Goal: Contribute content: Add original content to the website for others to see

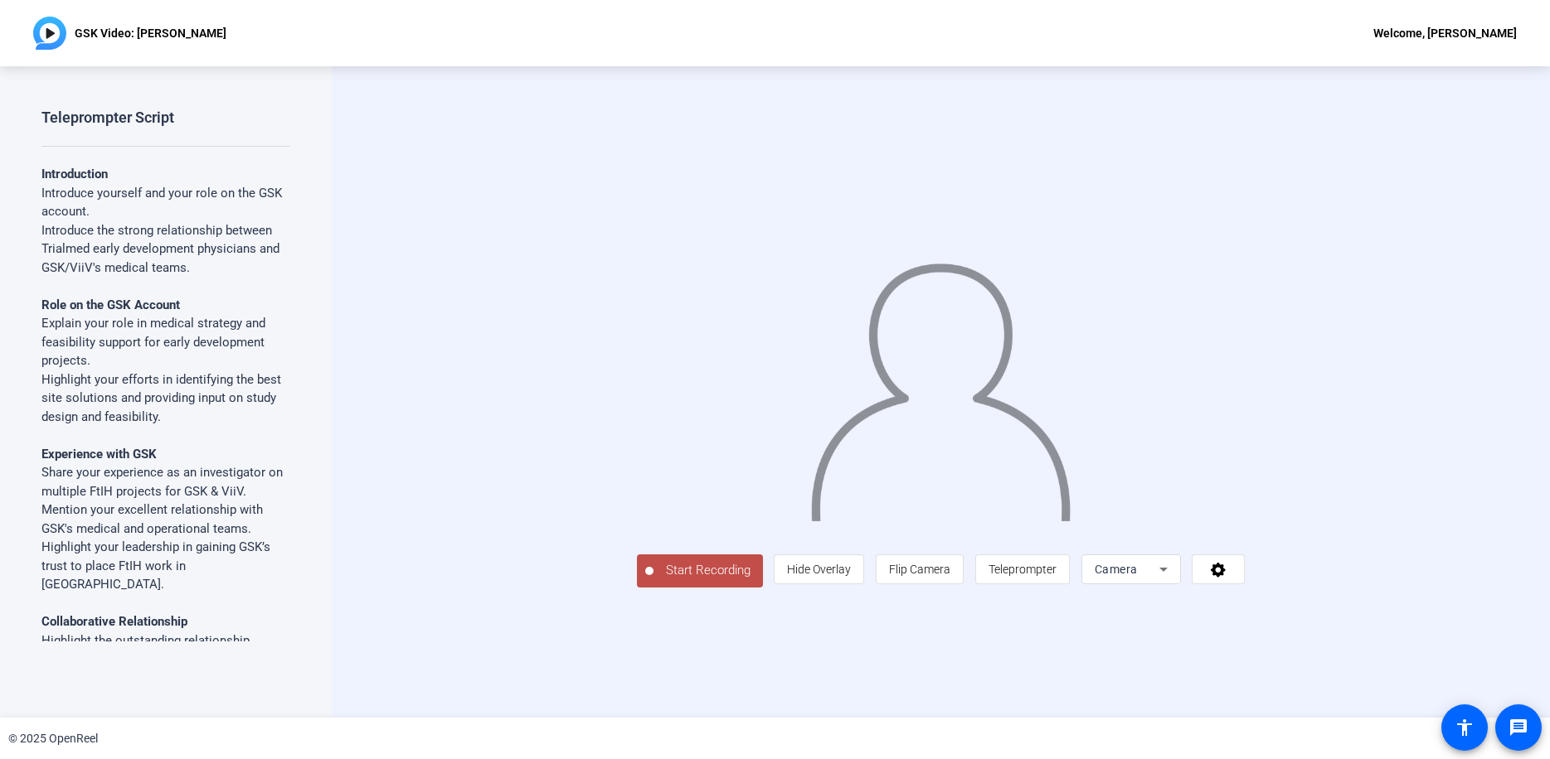
click at [397, 578] on div "Start Recording person Hide Overlay flip Flip Camera article Teleprompter Camera" at bounding box center [941, 392] width 1218 height 652
click at [653, 580] on span "Start Recording" at bounding box center [707, 570] width 109 height 19
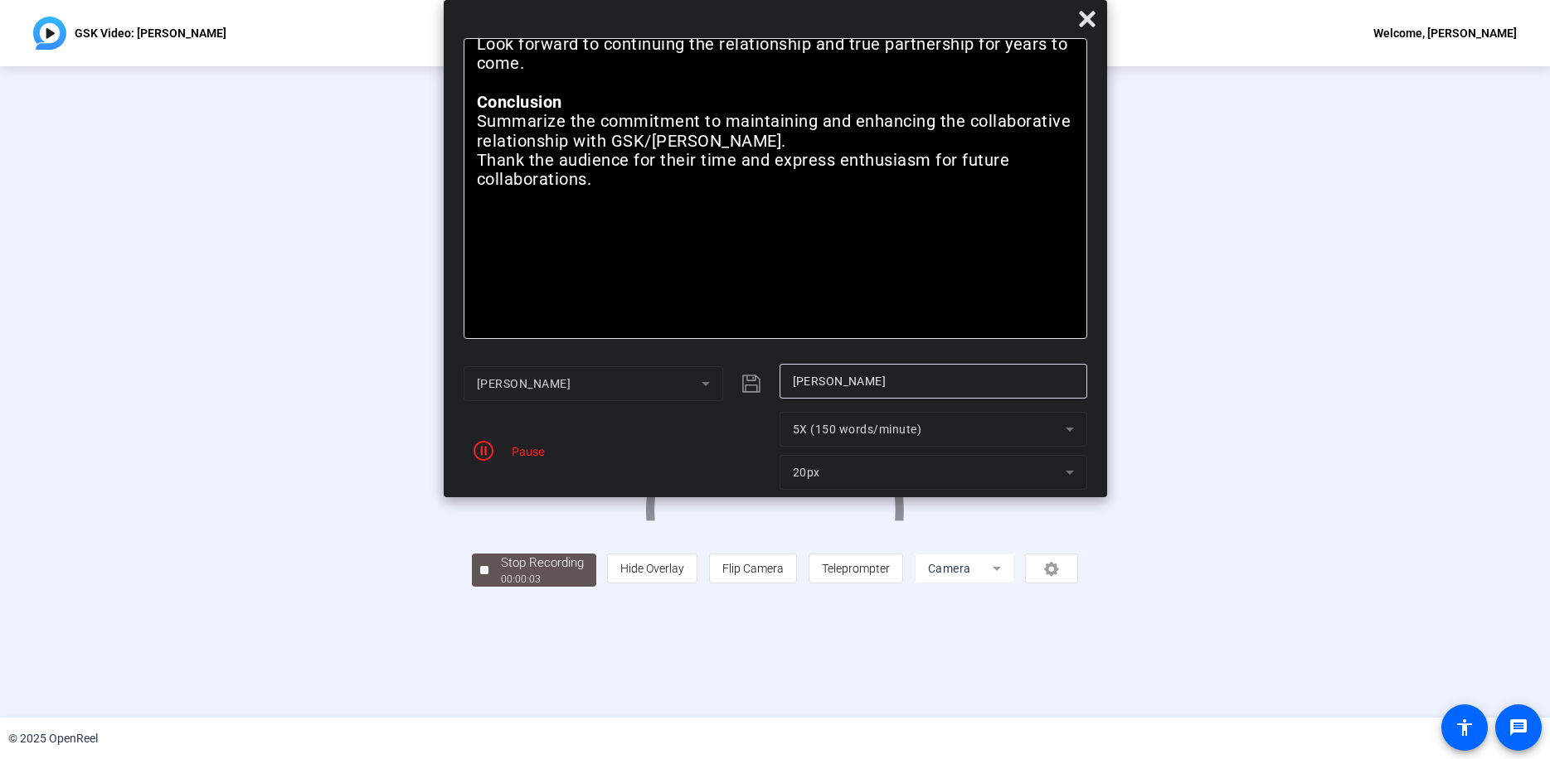
click at [512, 455] on div "Pause" at bounding box center [523, 451] width 41 height 17
click at [488, 448] on icon "button" at bounding box center [483, 451] width 20 height 20
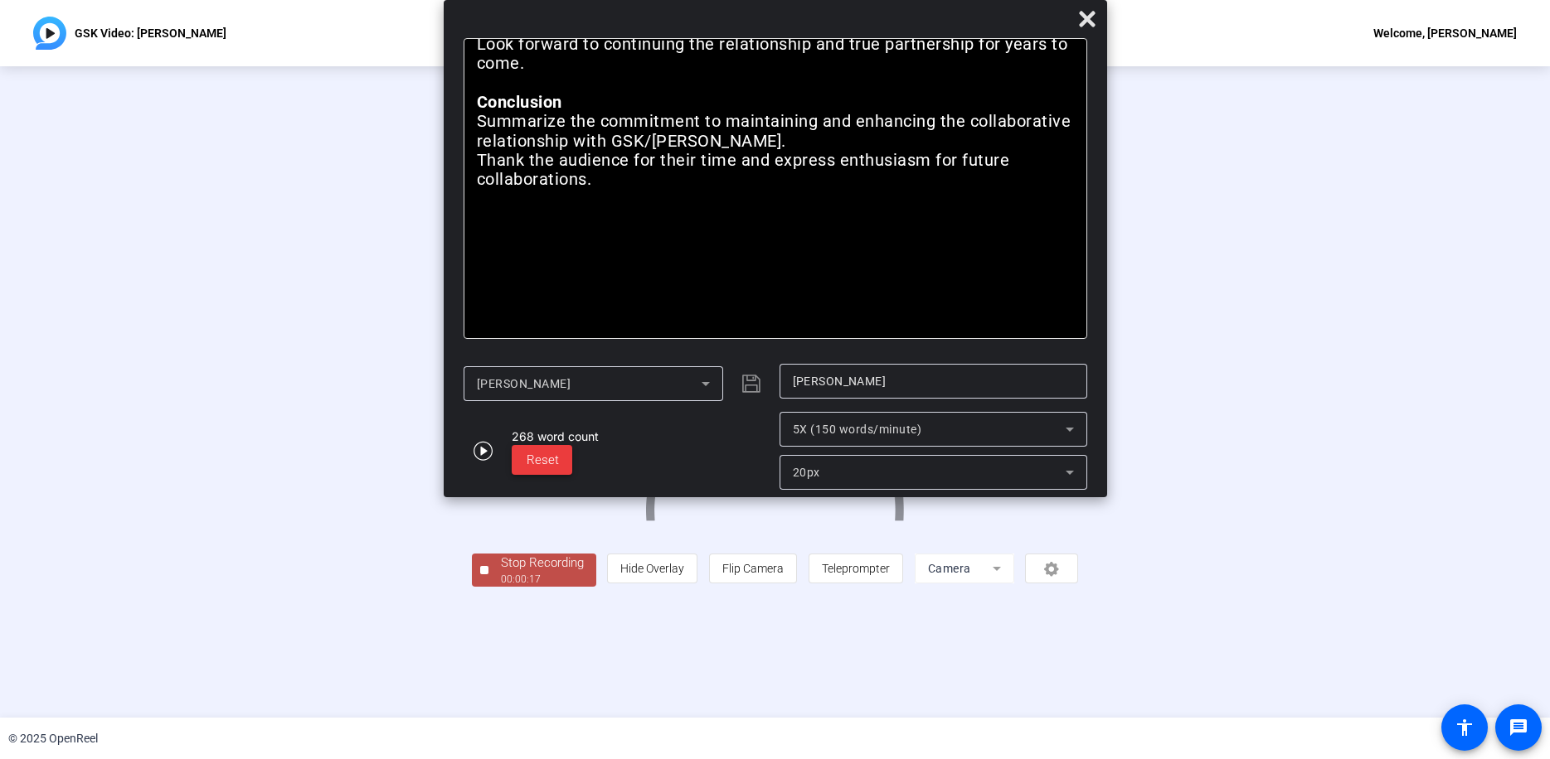
click at [543, 463] on span "Reset" at bounding box center [542, 460] width 32 height 15
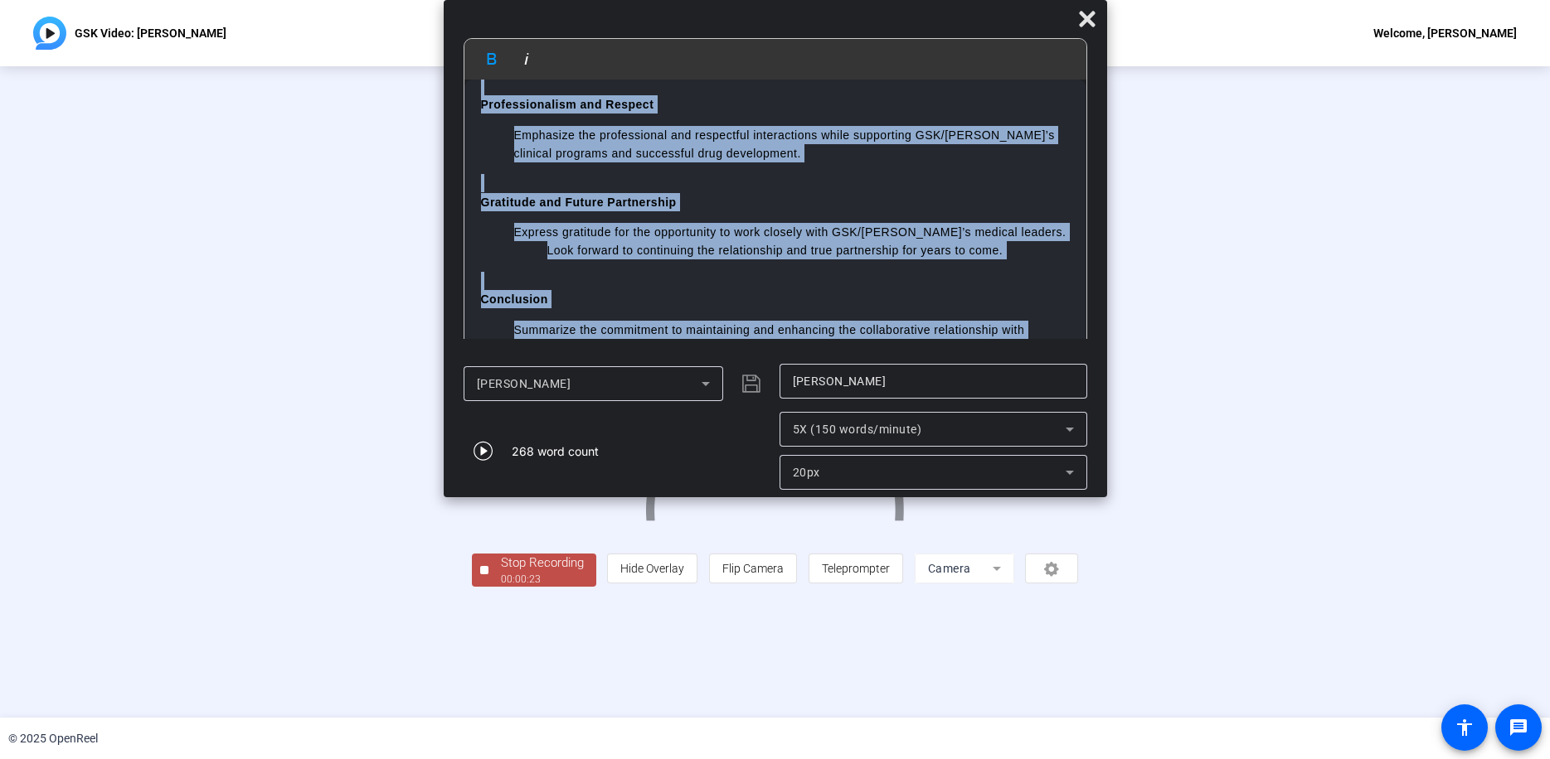
scroll to position [771, 0]
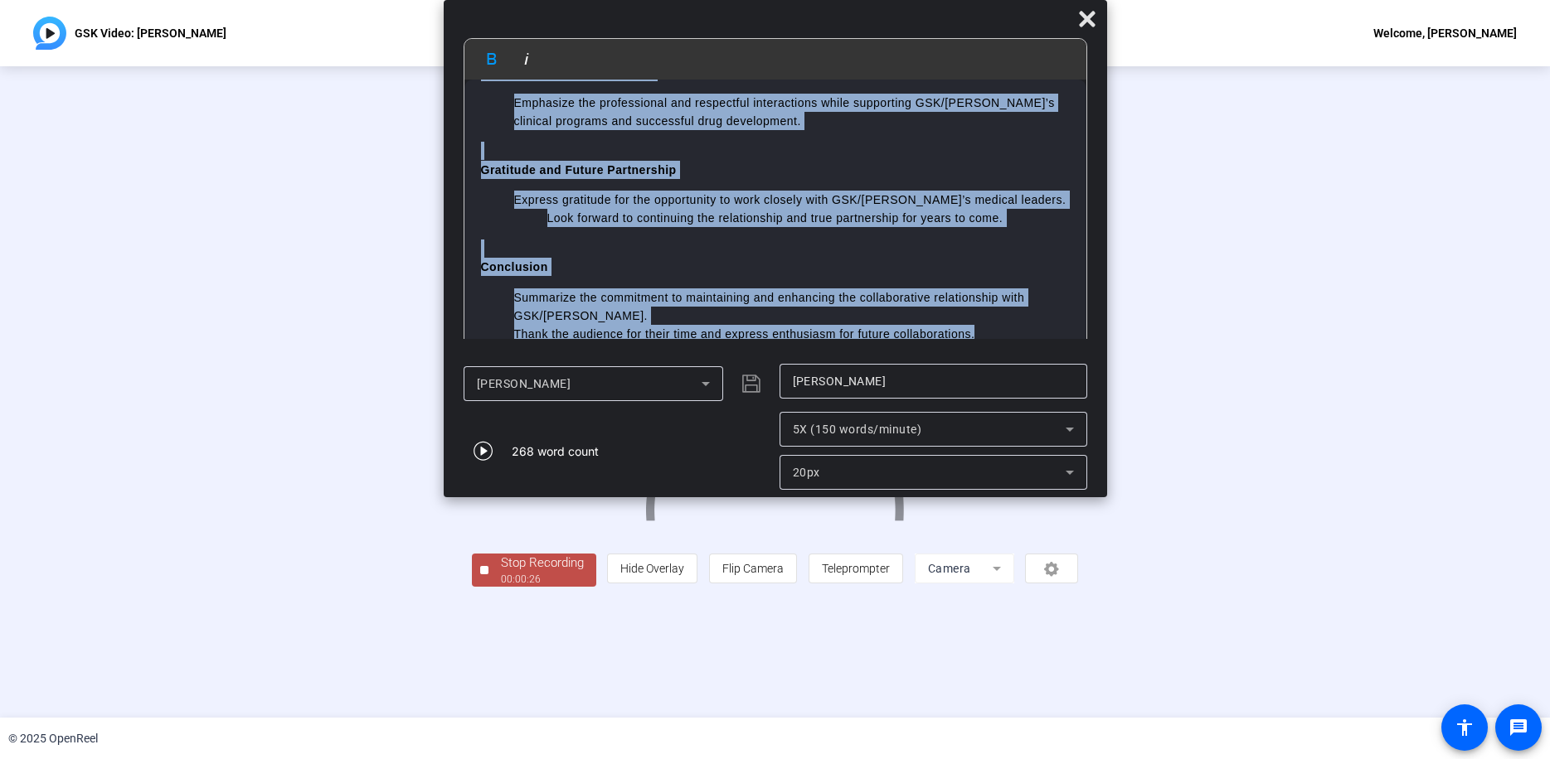
drag, startPoint x: 476, startPoint y: 102, endPoint x: 1070, endPoint y: 342, distance: 640.2
click at [1070, 342] on mat-dialog-content "Bold Italic Introduction Introduce yourself and your role on the GSK account. I…" at bounding box center [775, 197] width 663 height 318
click at [688, 463] on div "268 word count" at bounding box center [617, 451] width 308 height 78
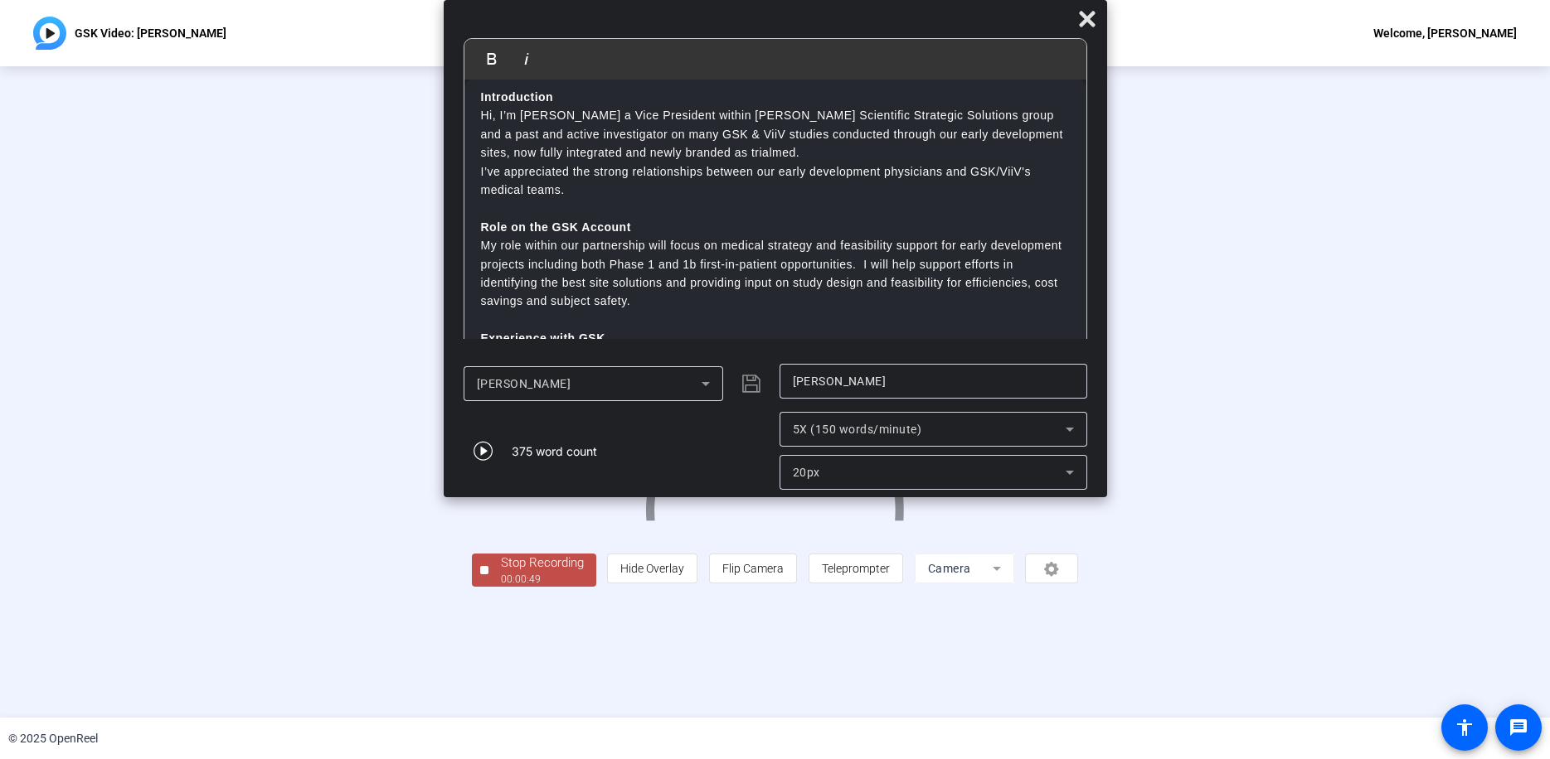
scroll to position [0, 0]
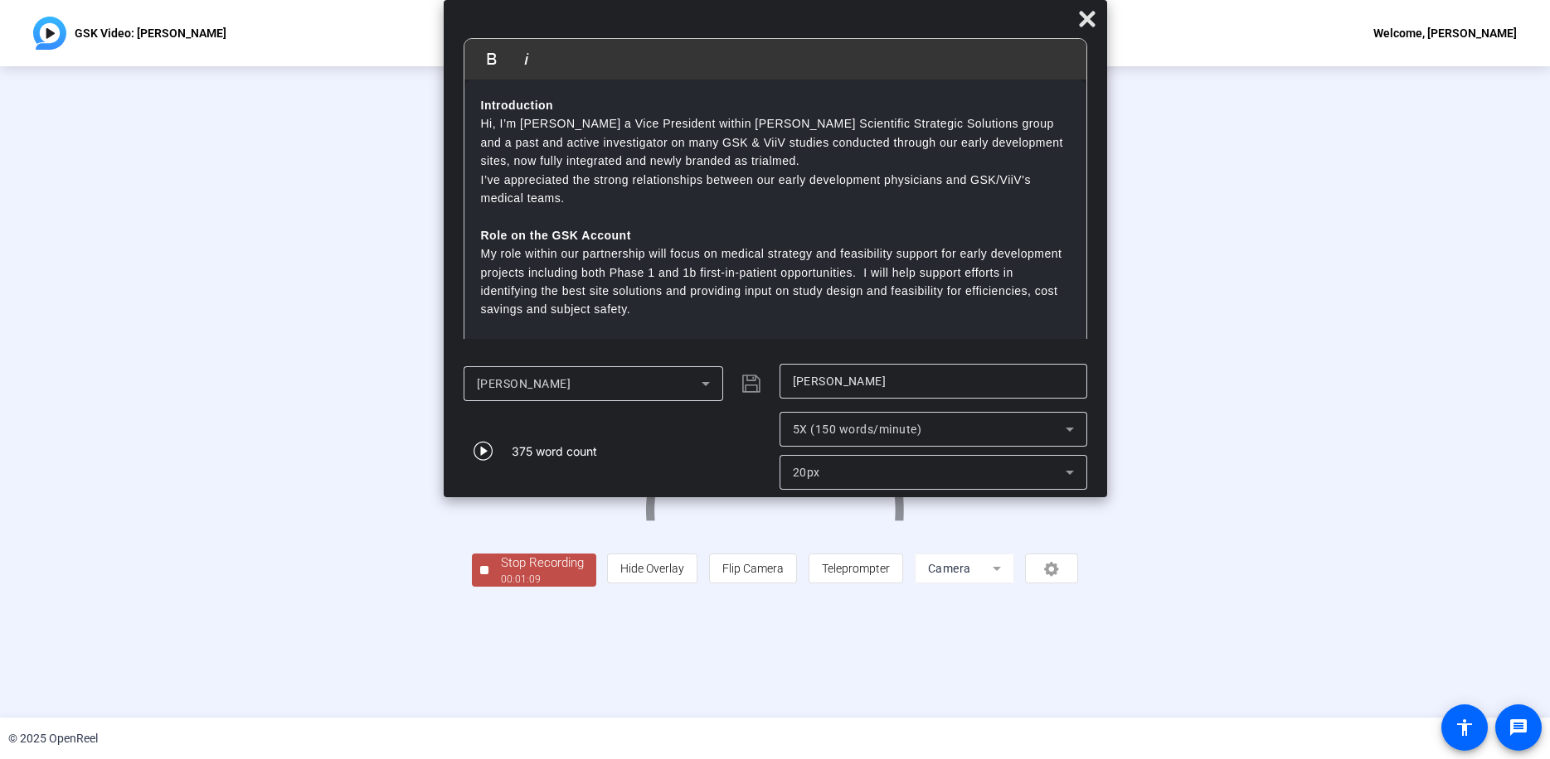
drag, startPoint x: 861, startPoint y: 7, endPoint x: 864, endPoint y: -12, distance: 20.2
click at [864, 0] on html "Accessibility Screen-Reader Guide, Feedback, and Issue Reporting | New window G…" at bounding box center [775, 379] width 1550 height 759
click at [480, 575] on div at bounding box center [484, 570] width 8 height 8
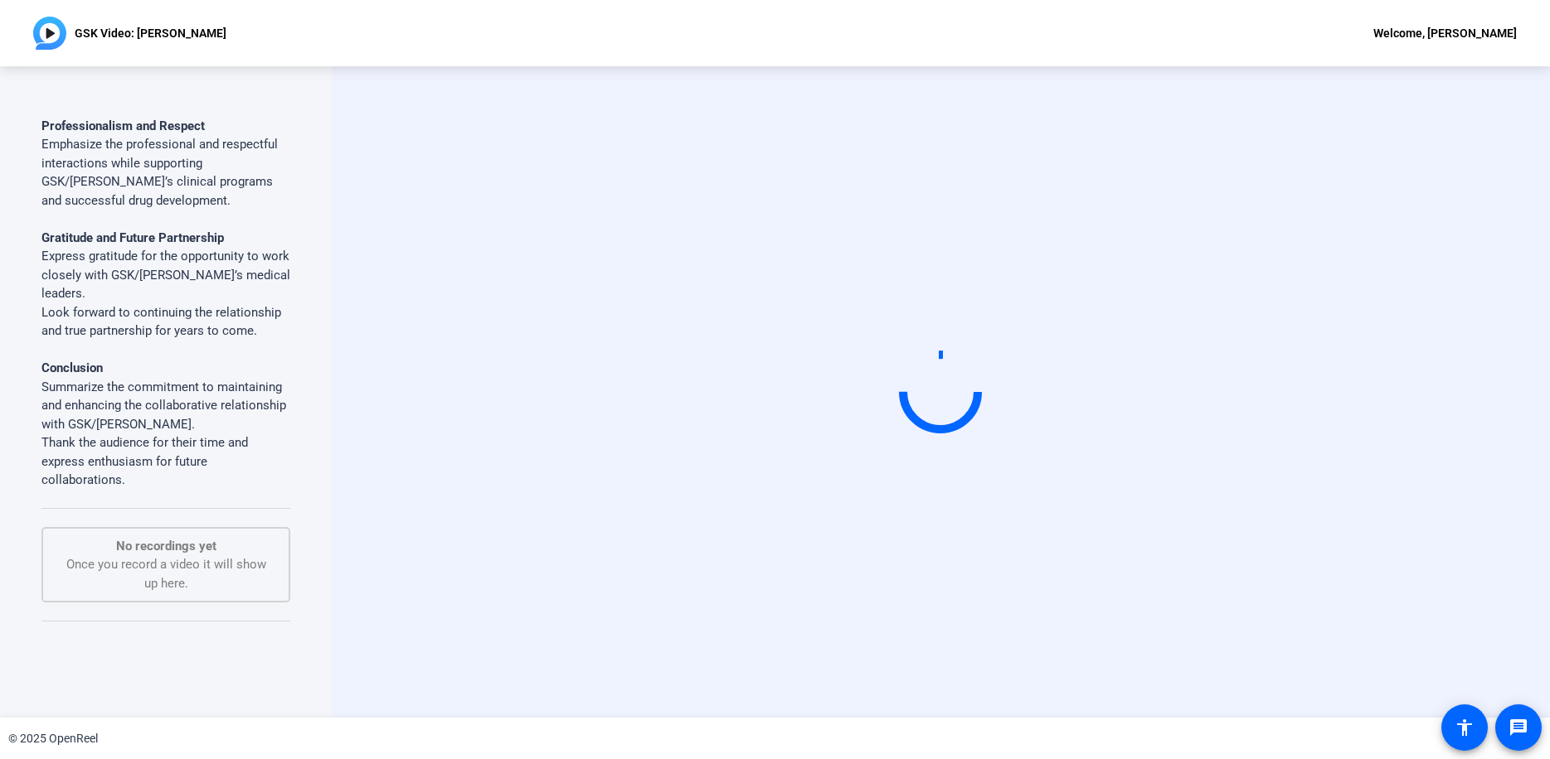
scroll to position [1025, 0]
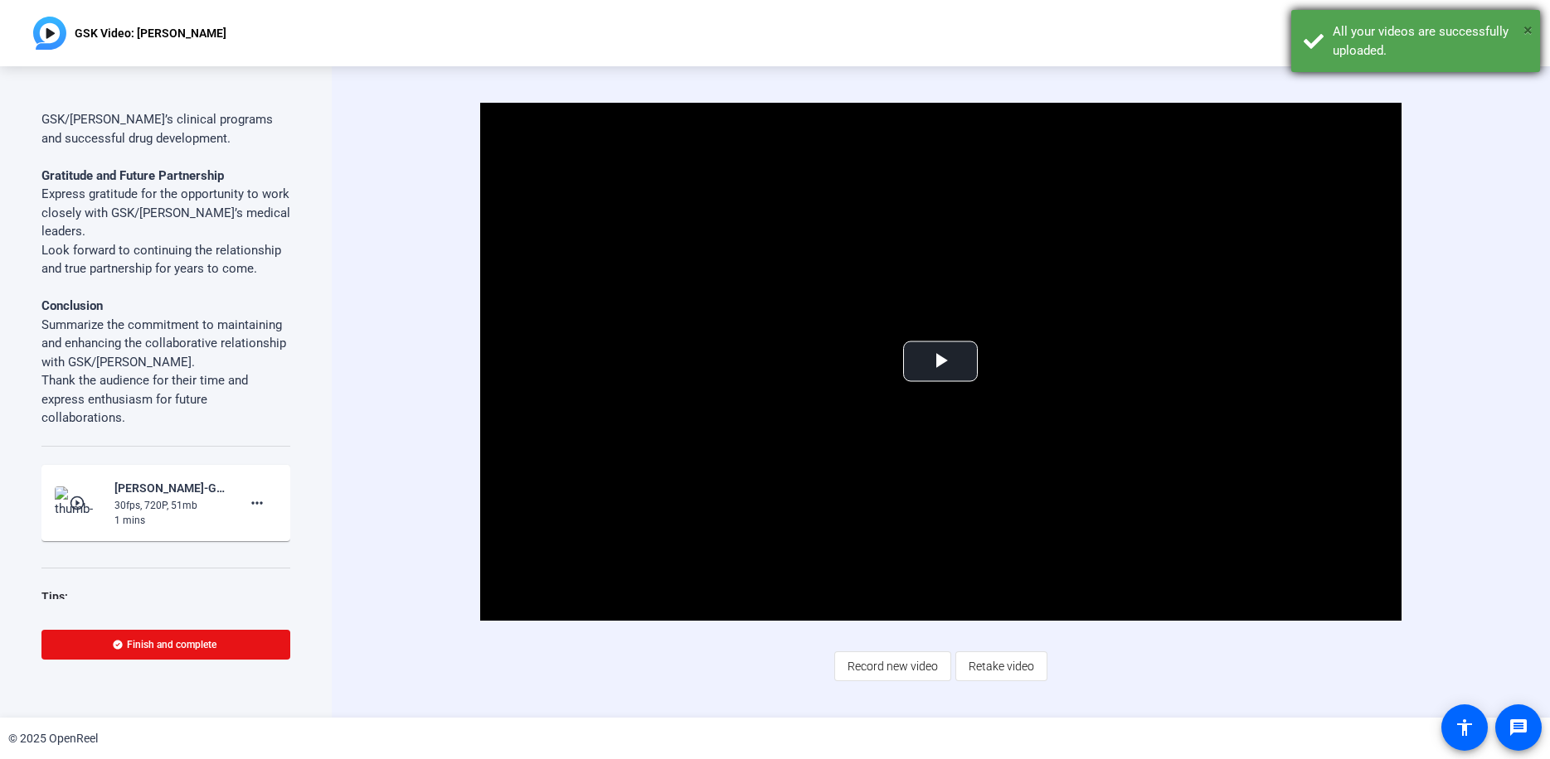
click at [1527, 32] on span "×" at bounding box center [1527, 30] width 9 height 20
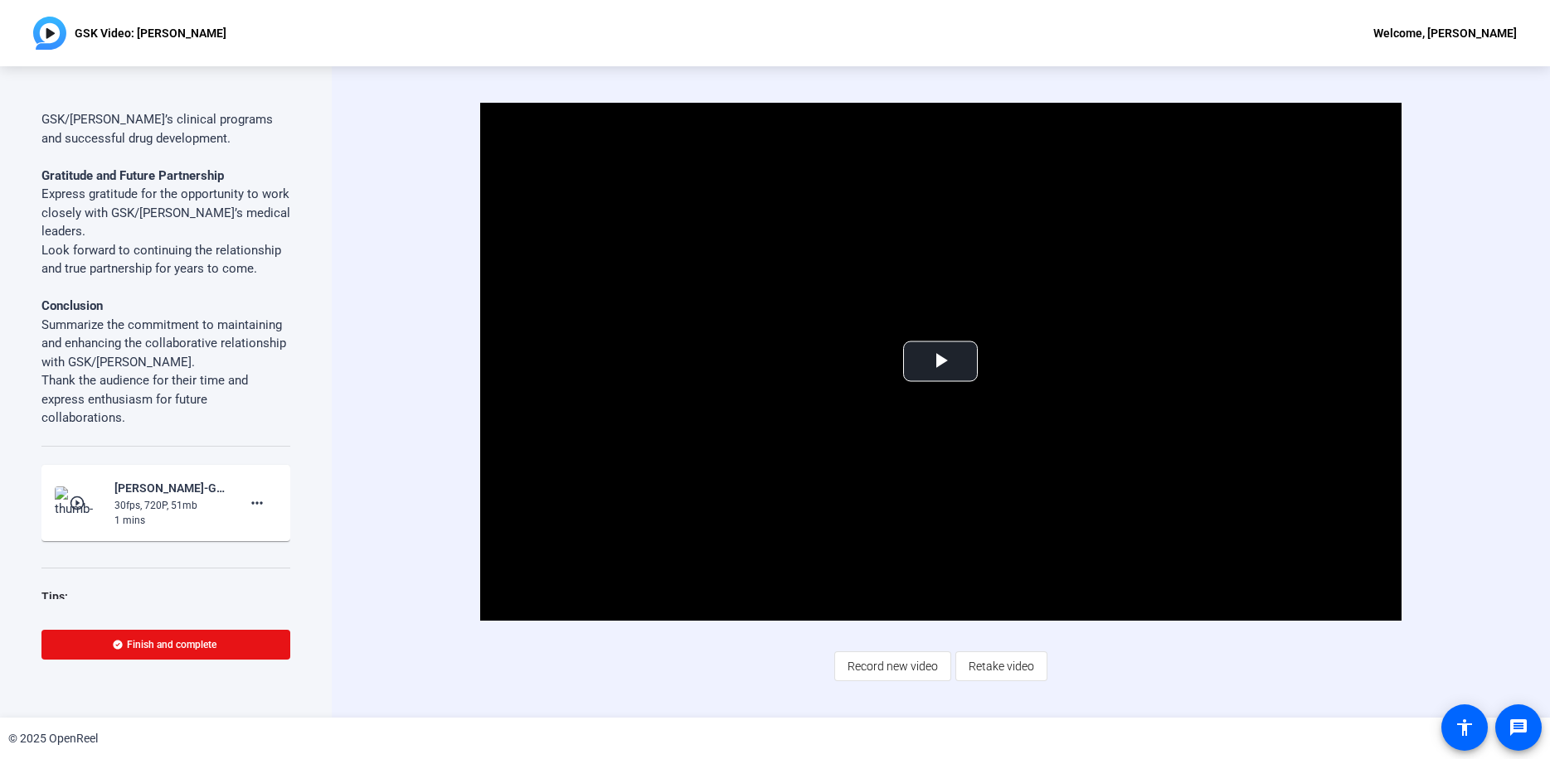
scroll to position [1075, 0]
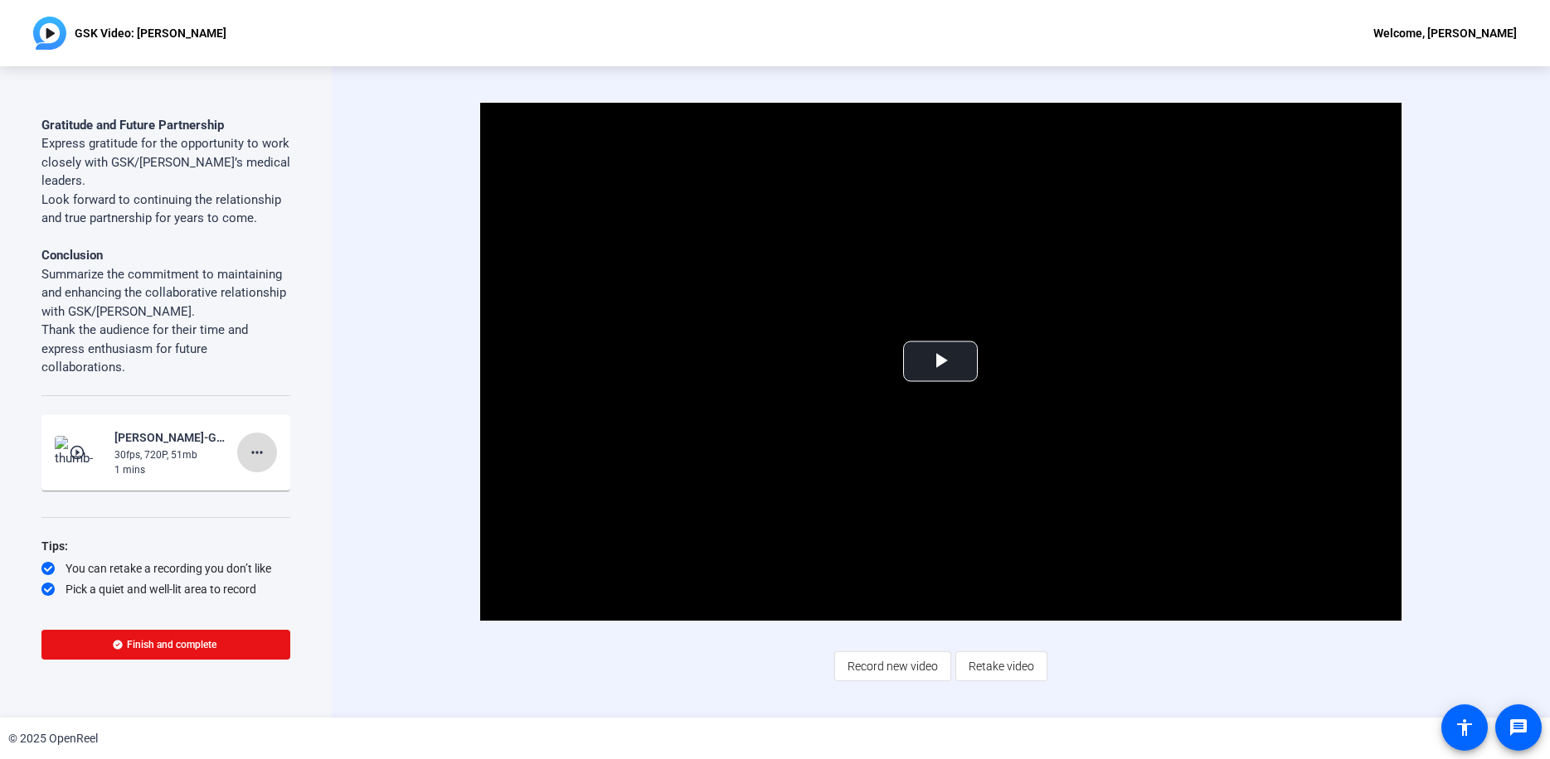
click at [248, 443] on mat-icon "more_horiz" at bounding box center [257, 453] width 20 height 20
click at [259, 468] on span "Delete clip" at bounding box center [275, 469] width 66 height 20
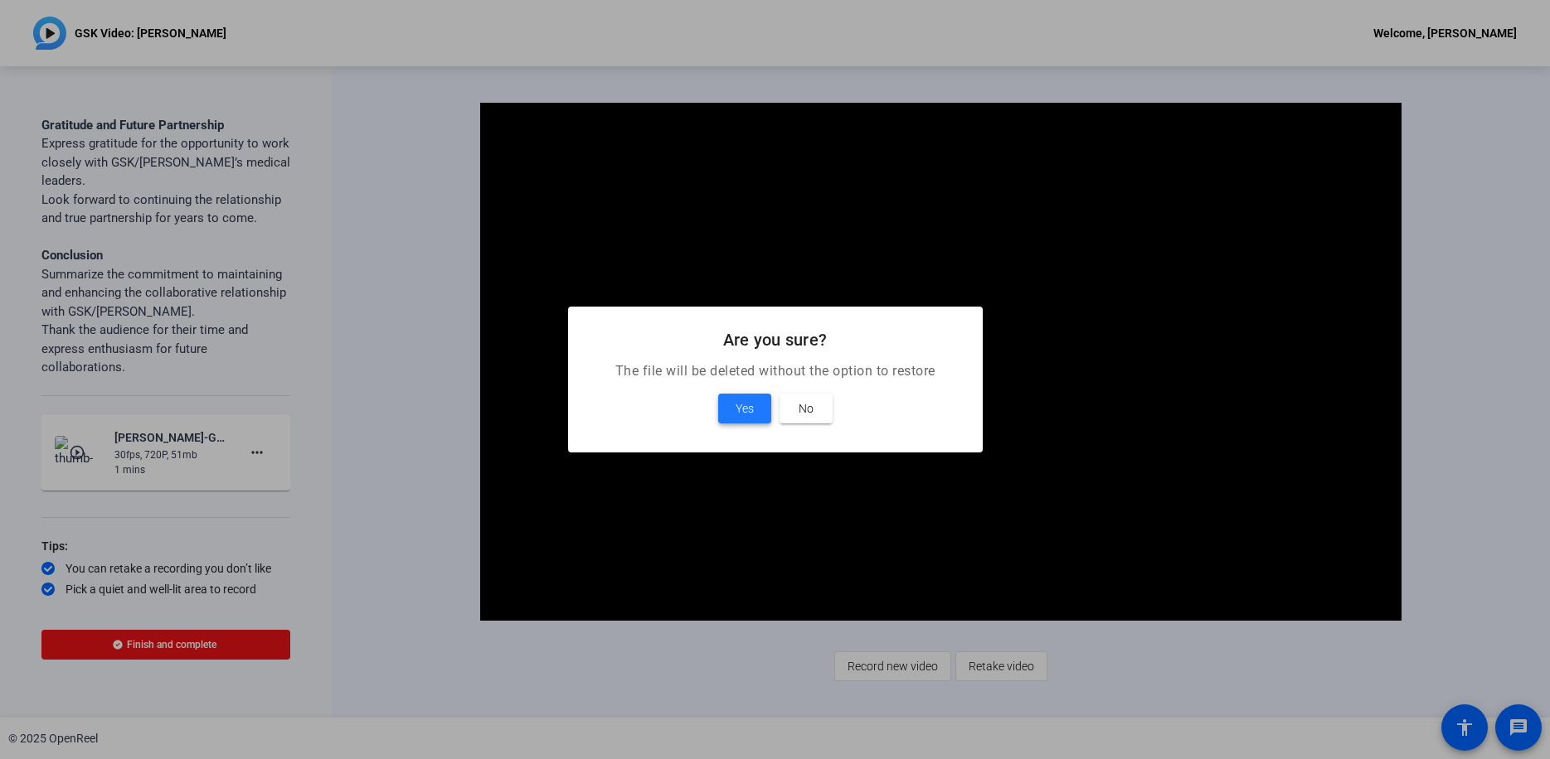
click at [740, 405] on span "Yes" at bounding box center [744, 409] width 18 height 20
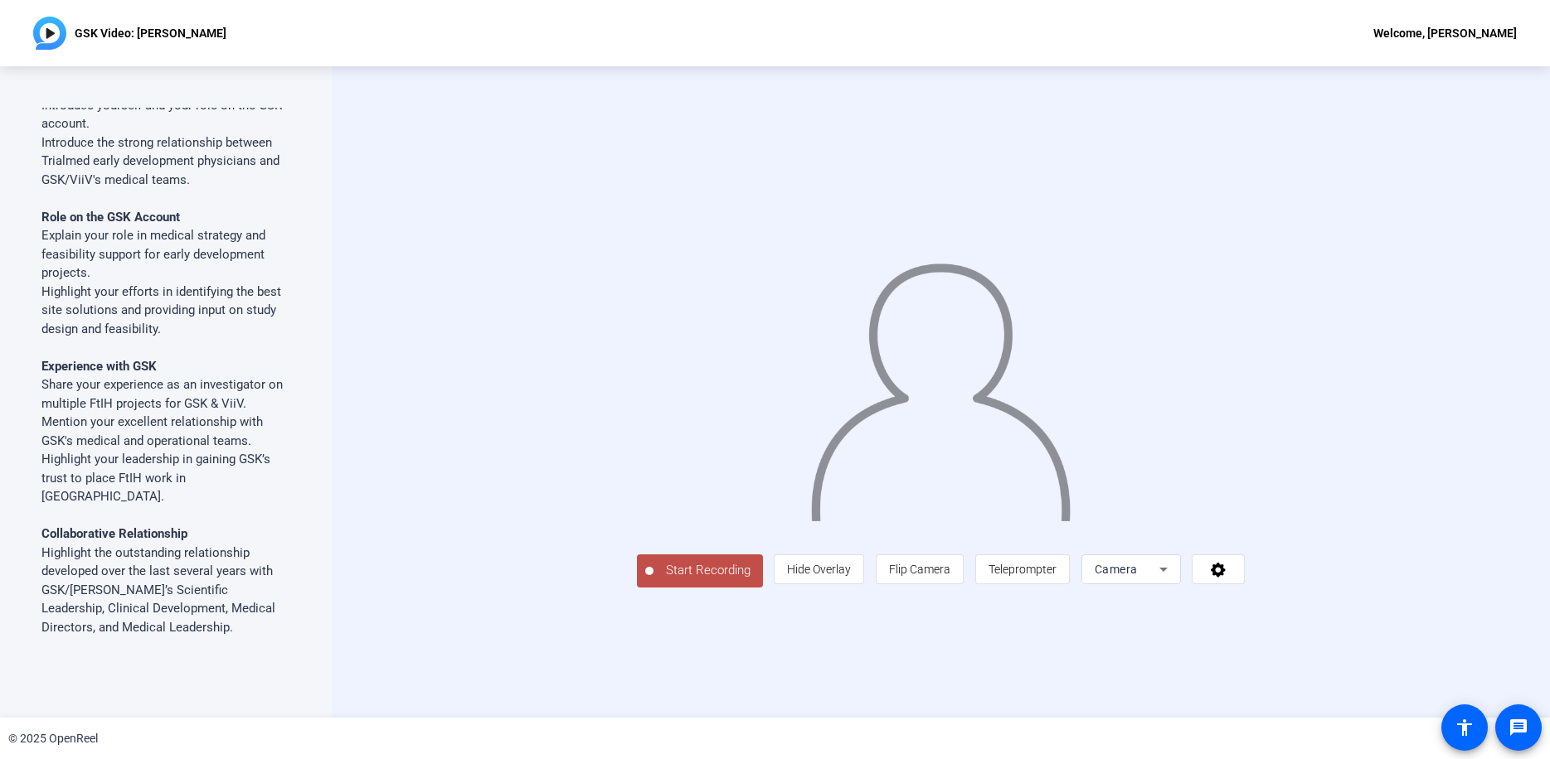
scroll to position [0, 0]
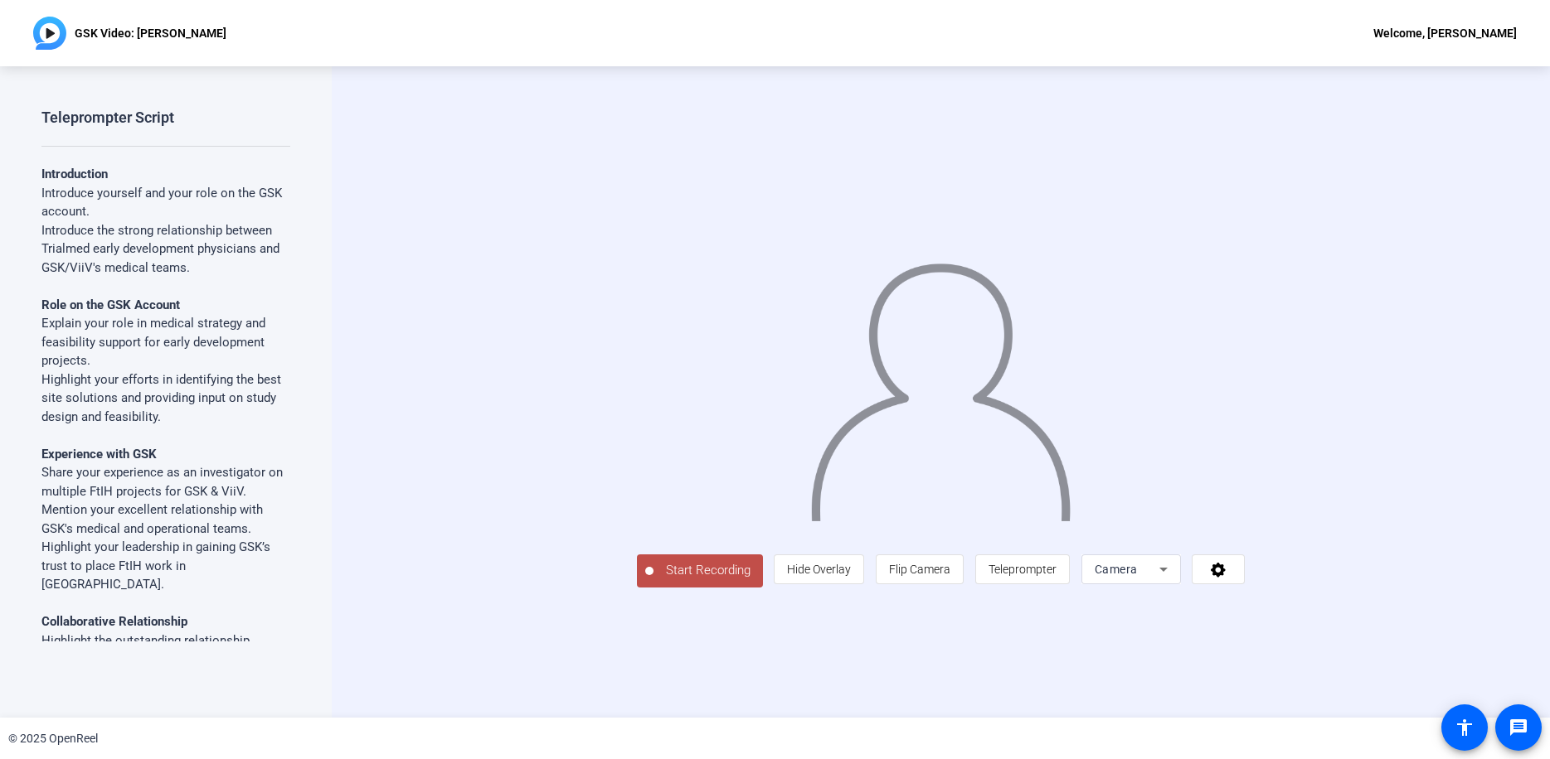
click at [53, 172] on strong "Introduction" at bounding box center [74, 174] width 66 height 15
click at [1056, 576] on span "Teleprompter" at bounding box center [1022, 569] width 68 height 13
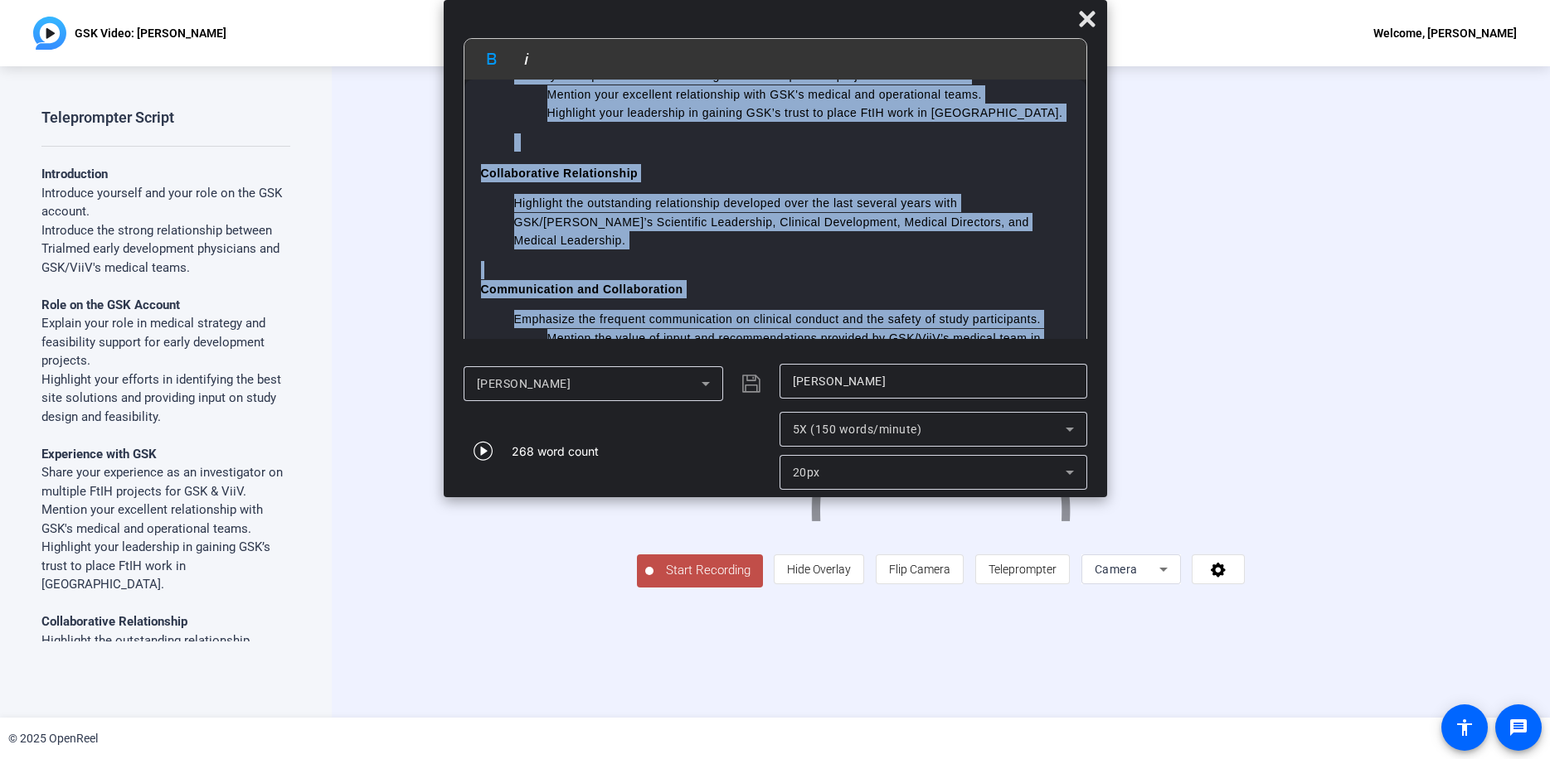
scroll to position [771, 0]
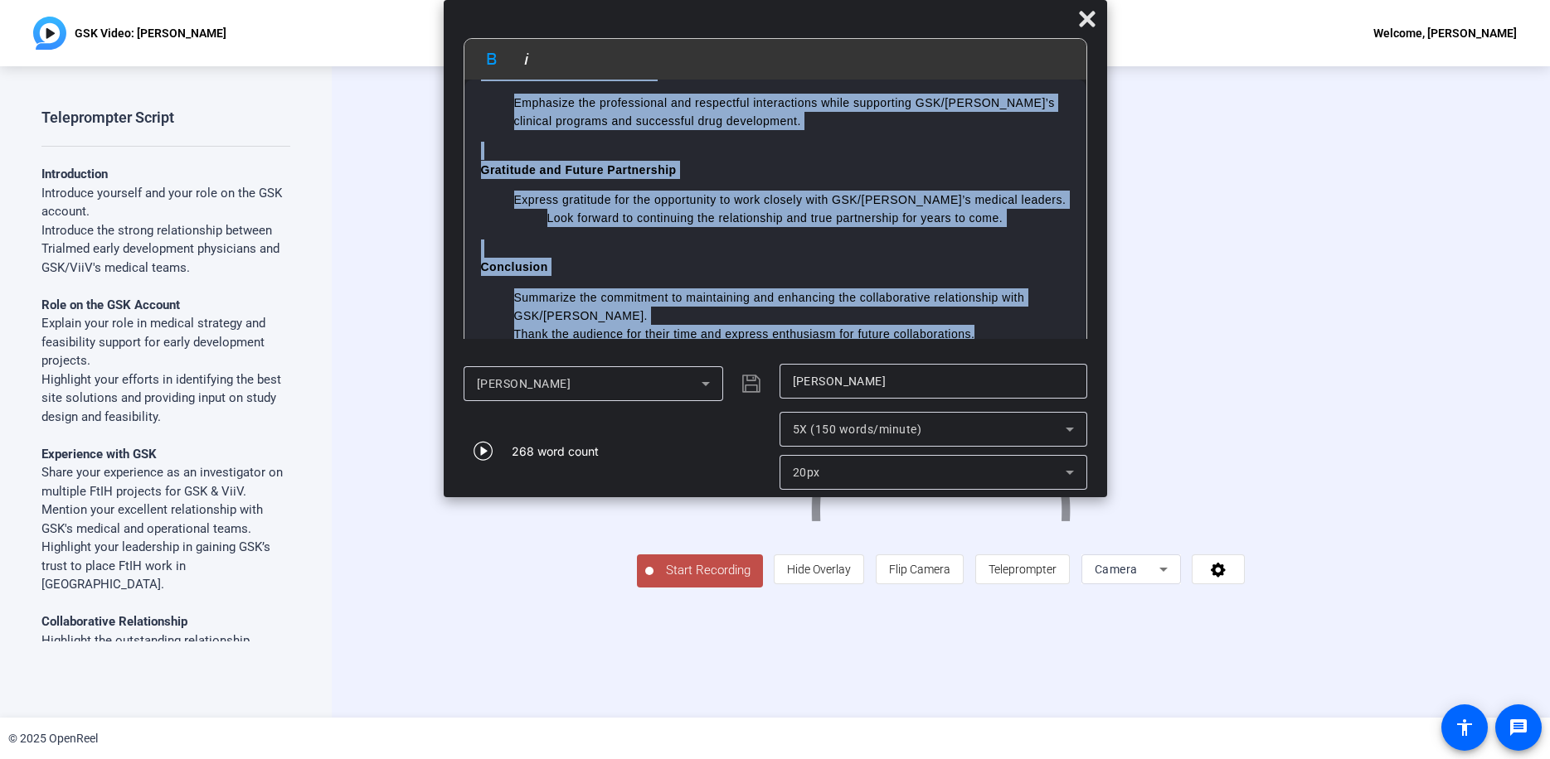
drag, startPoint x: 476, startPoint y: 105, endPoint x: 1017, endPoint y: 341, distance: 590.4
click at [1017, 341] on mat-dialog-content "Bold Italic Introduction Introduce yourself and your role on the GSK account. I…" at bounding box center [775, 197] width 663 height 318
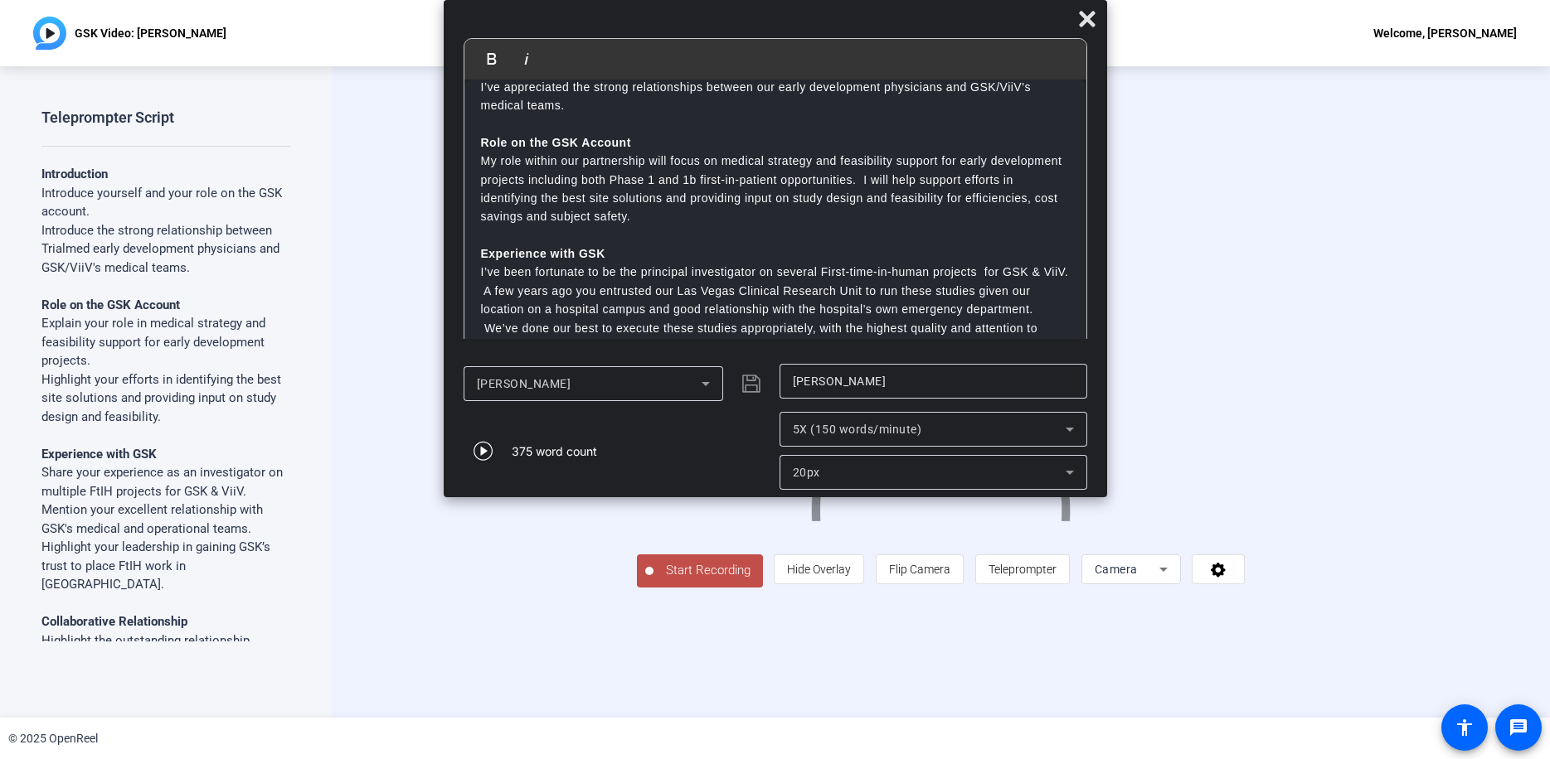
scroll to position [0, 0]
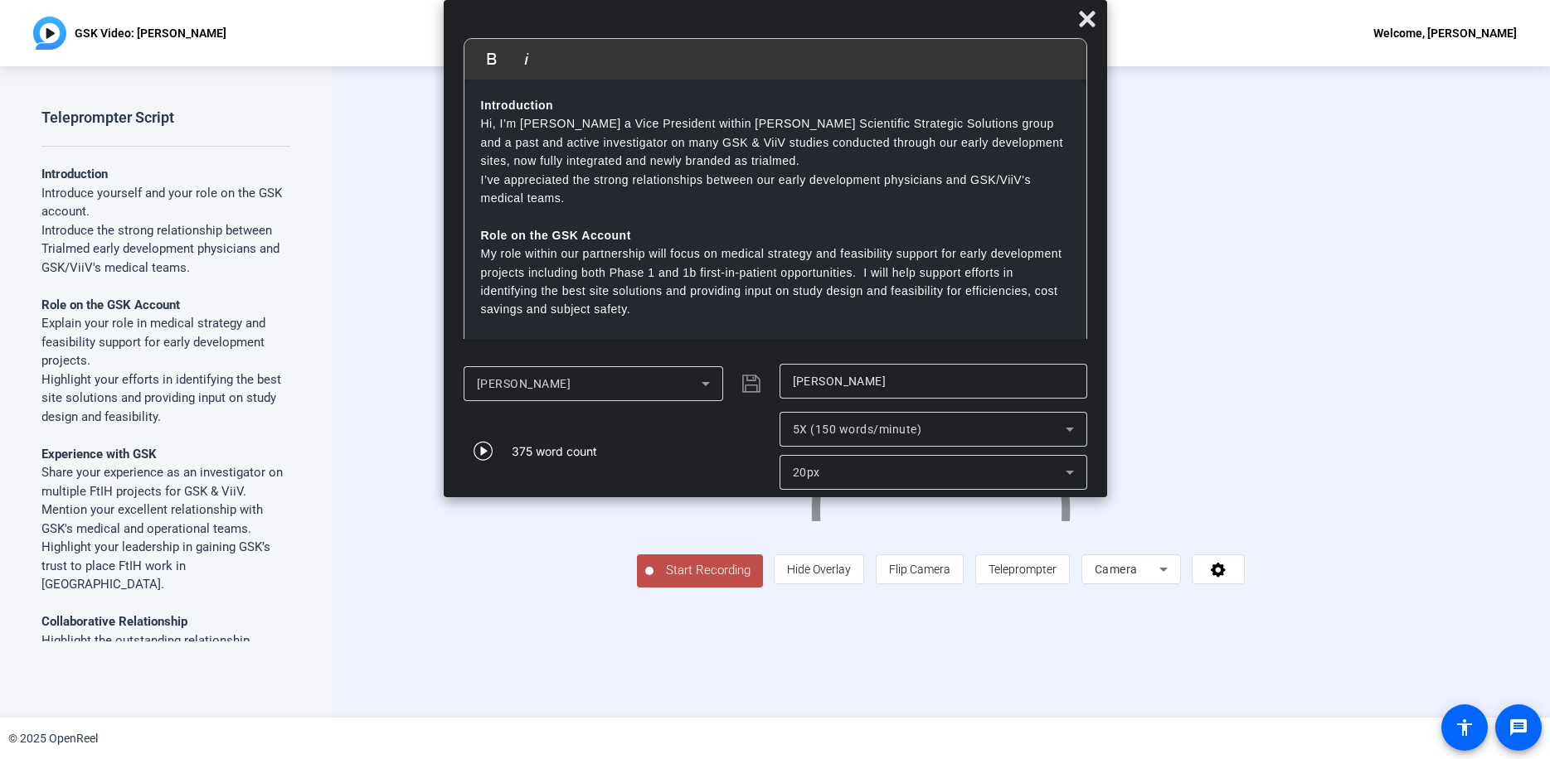
click at [352, 426] on div "Start Recording person Hide Overlay flip Flip Camera article Teleprompter Camera" at bounding box center [941, 392] width 1218 height 652
click at [653, 580] on span "Start Recording" at bounding box center [707, 570] width 109 height 19
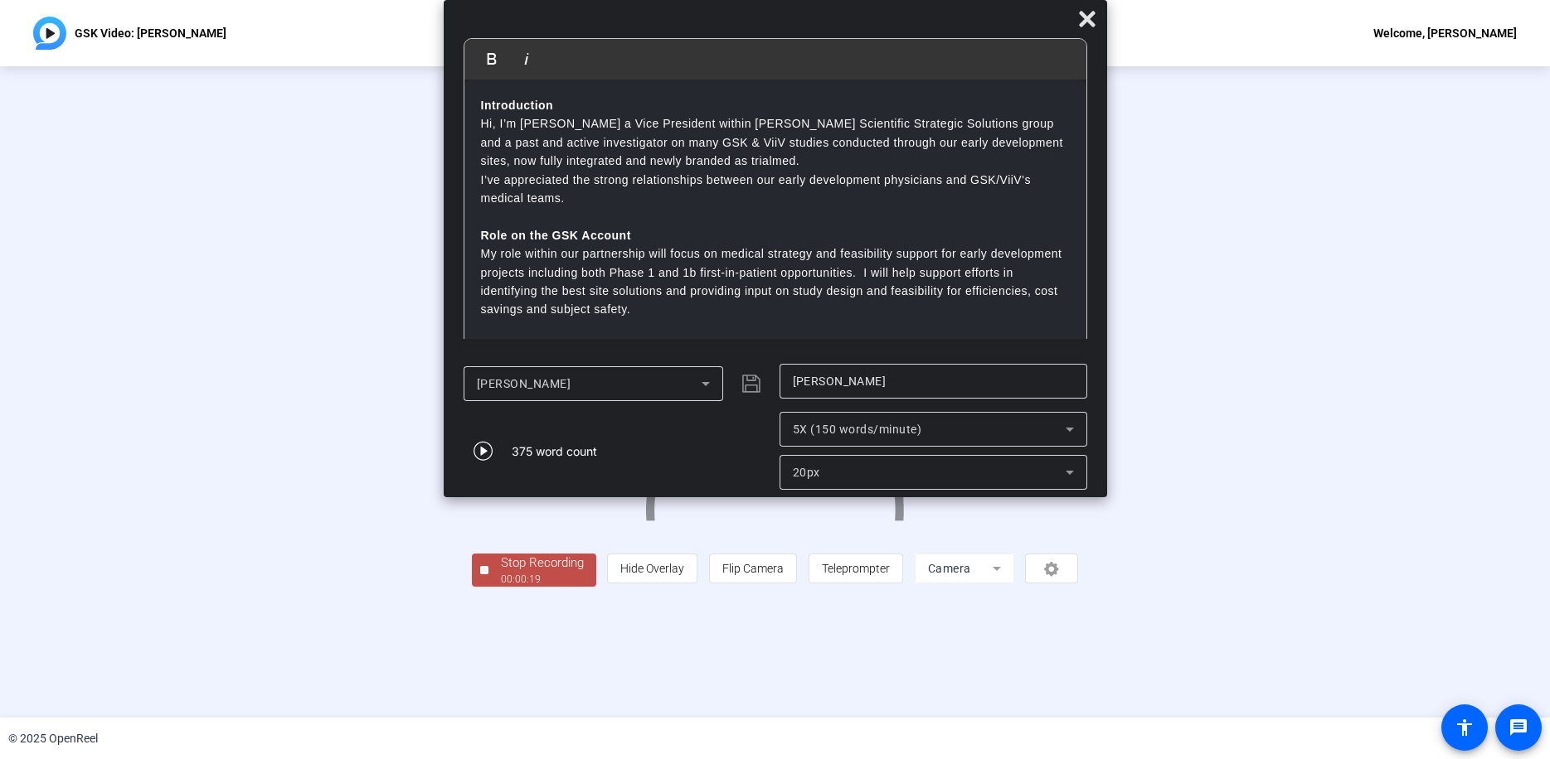
click at [501, 573] on div "Stop Recording" at bounding box center [542, 563] width 83 height 19
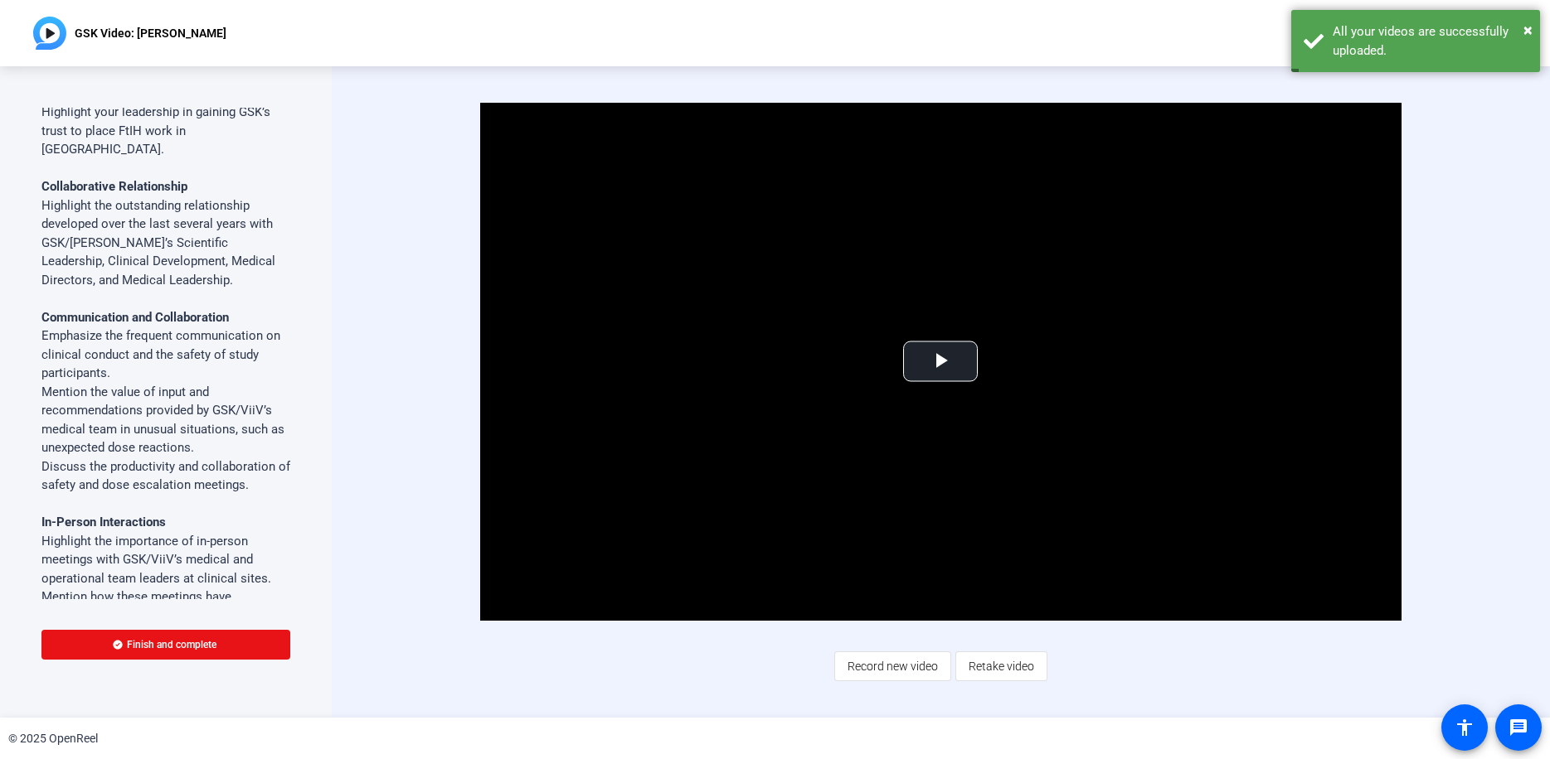
scroll to position [450, 0]
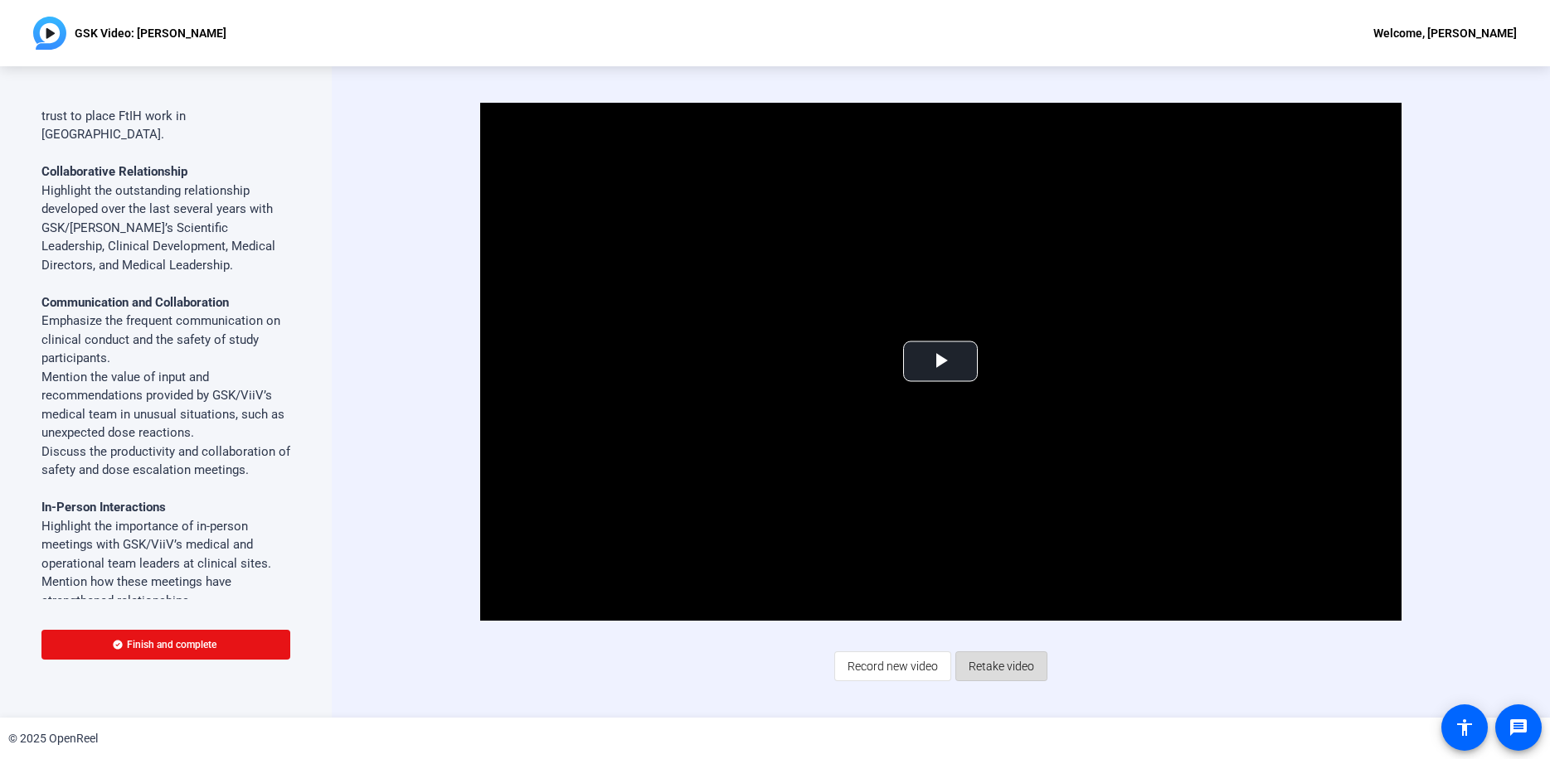
click at [997, 657] on span "Retake video" at bounding box center [1001, 667] width 66 height 32
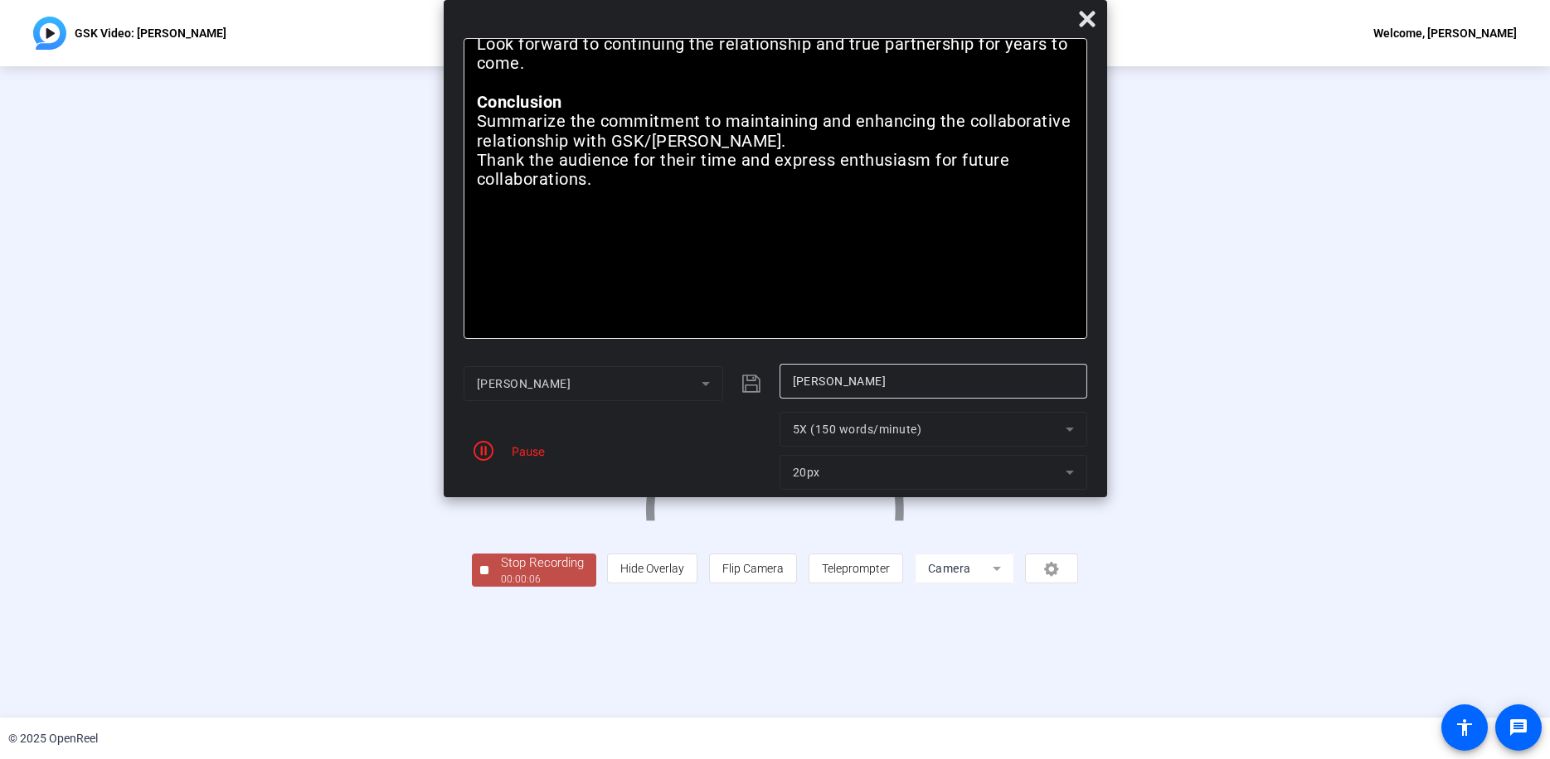
click at [517, 455] on div "Pause" at bounding box center [523, 451] width 41 height 17
click at [479, 448] on icon "button" at bounding box center [483, 451] width 20 height 20
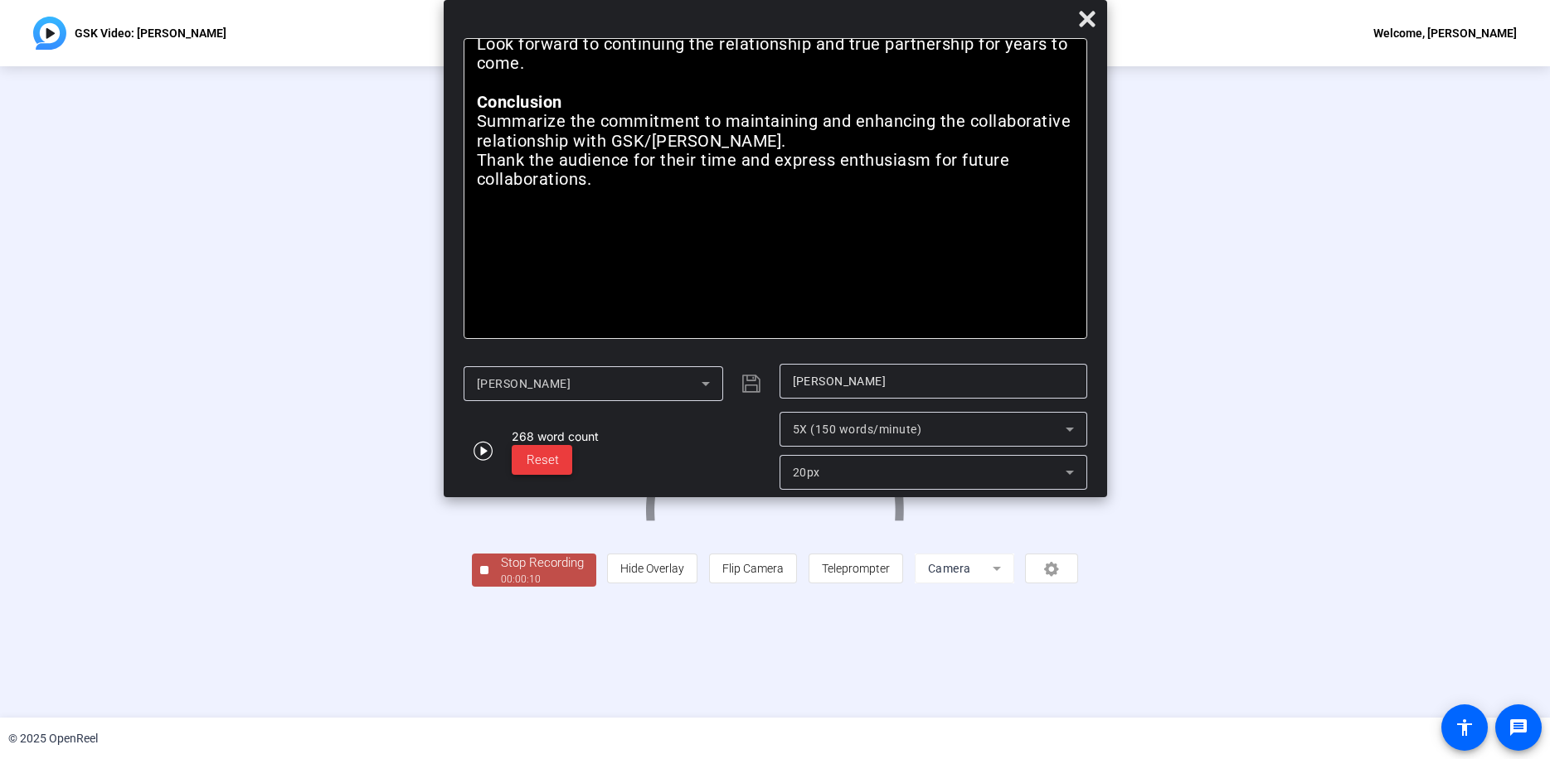
click at [546, 461] on span "Reset" at bounding box center [542, 460] width 32 height 15
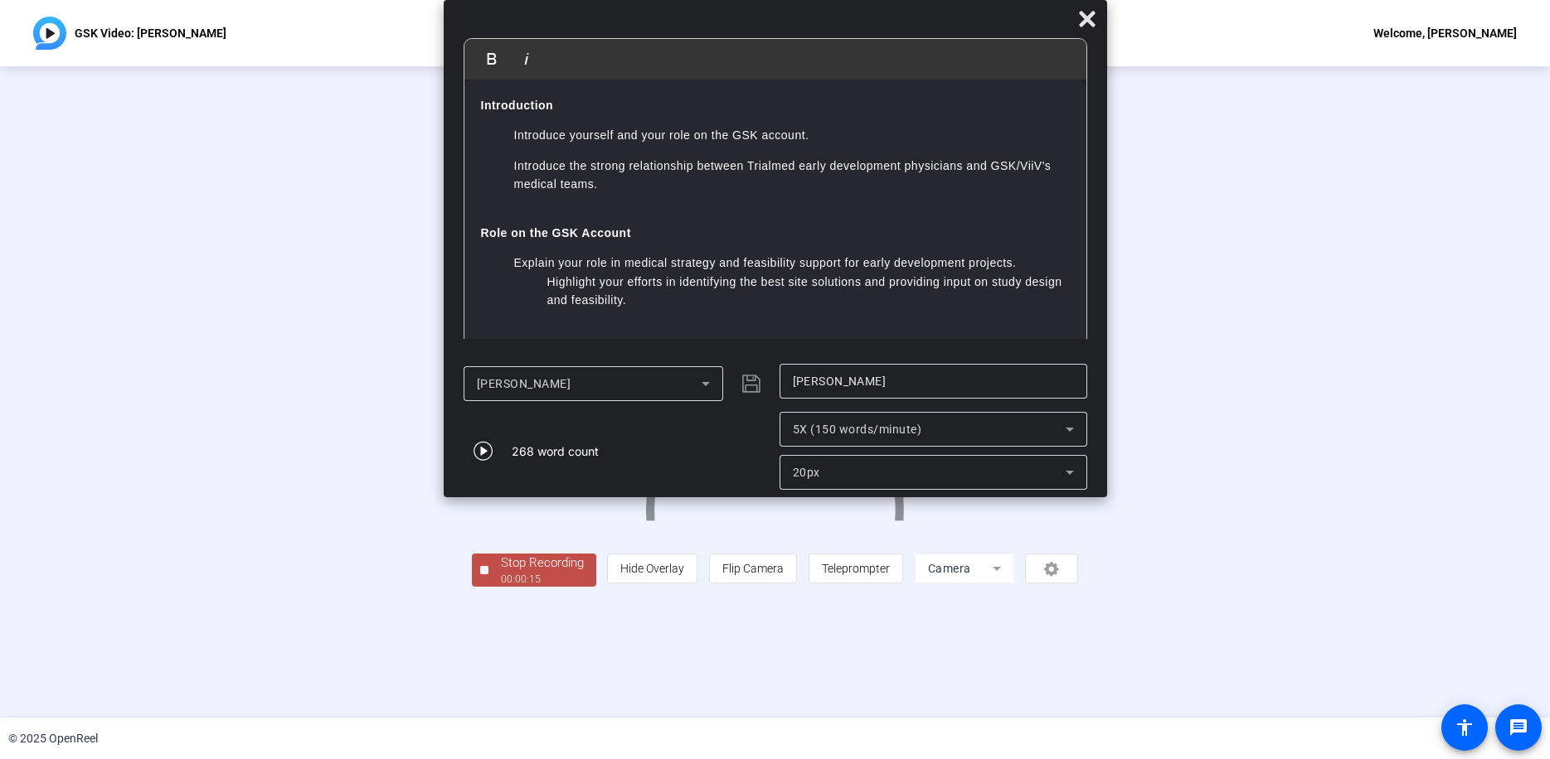
click at [501, 573] on div "Stop Recording" at bounding box center [542, 563] width 83 height 19
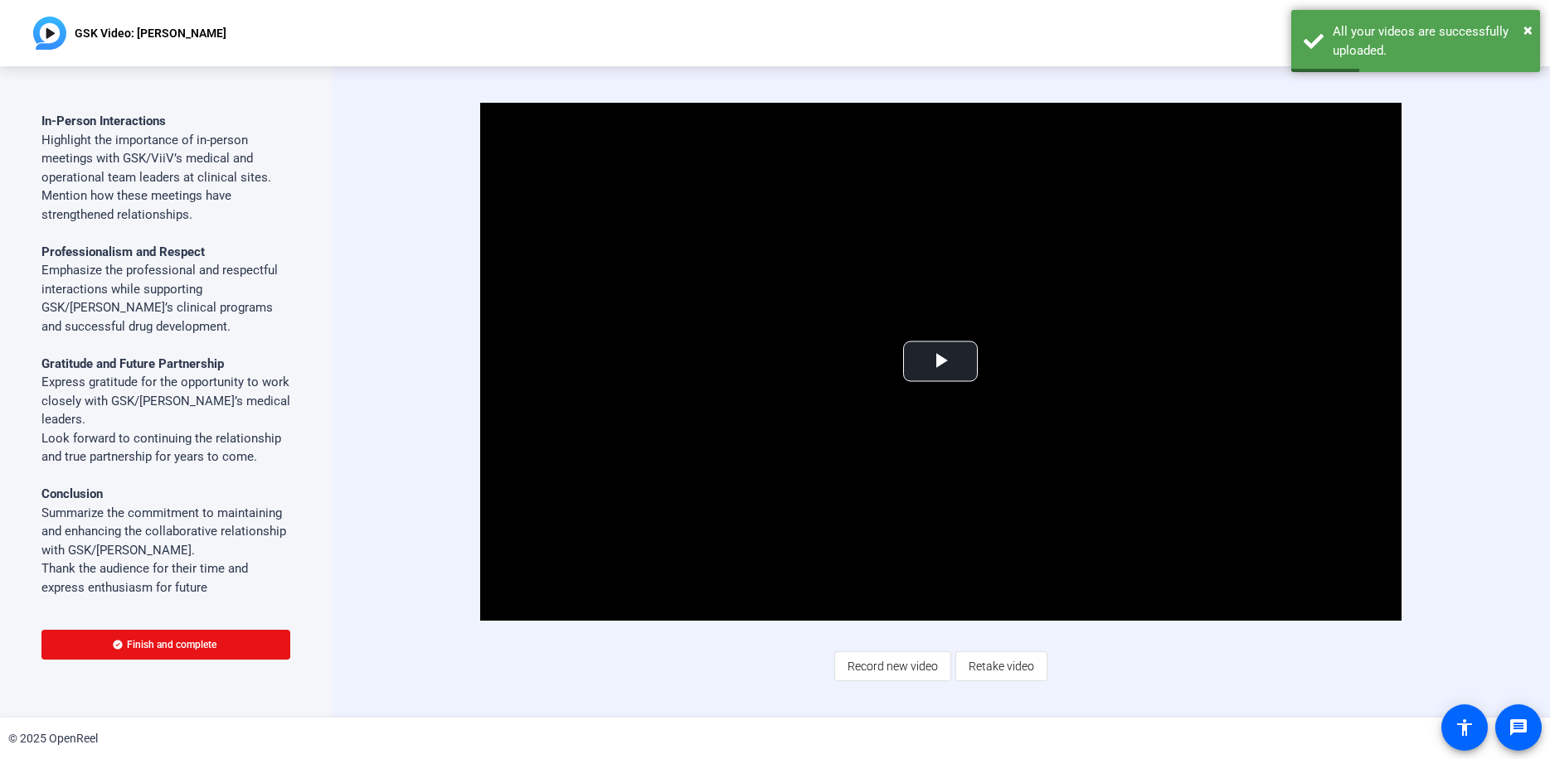
scroll to position [1075, 0]
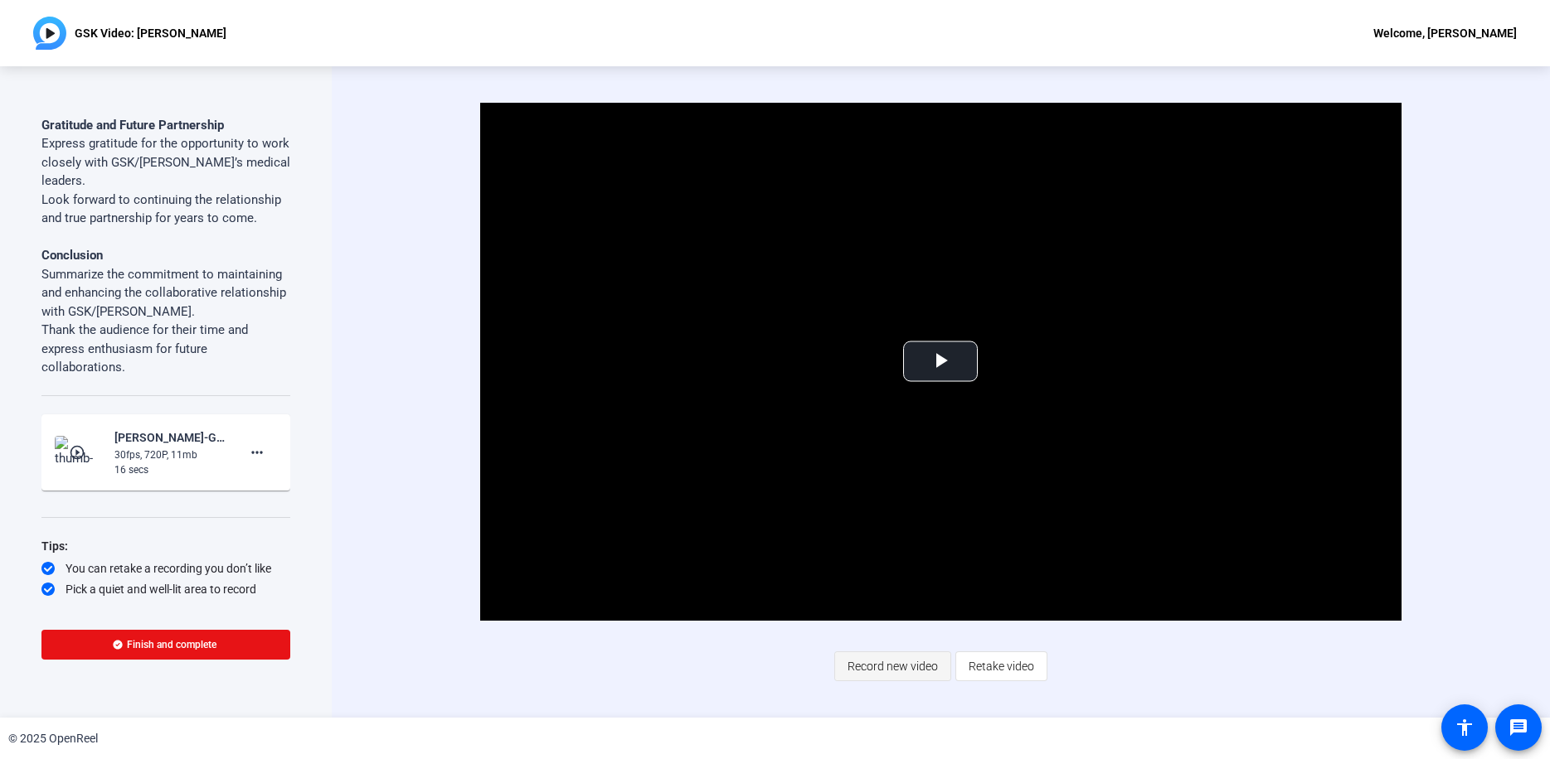
click at [894, 657] on span "Record new video" at bounding box center [892, 667] width 90 height 32
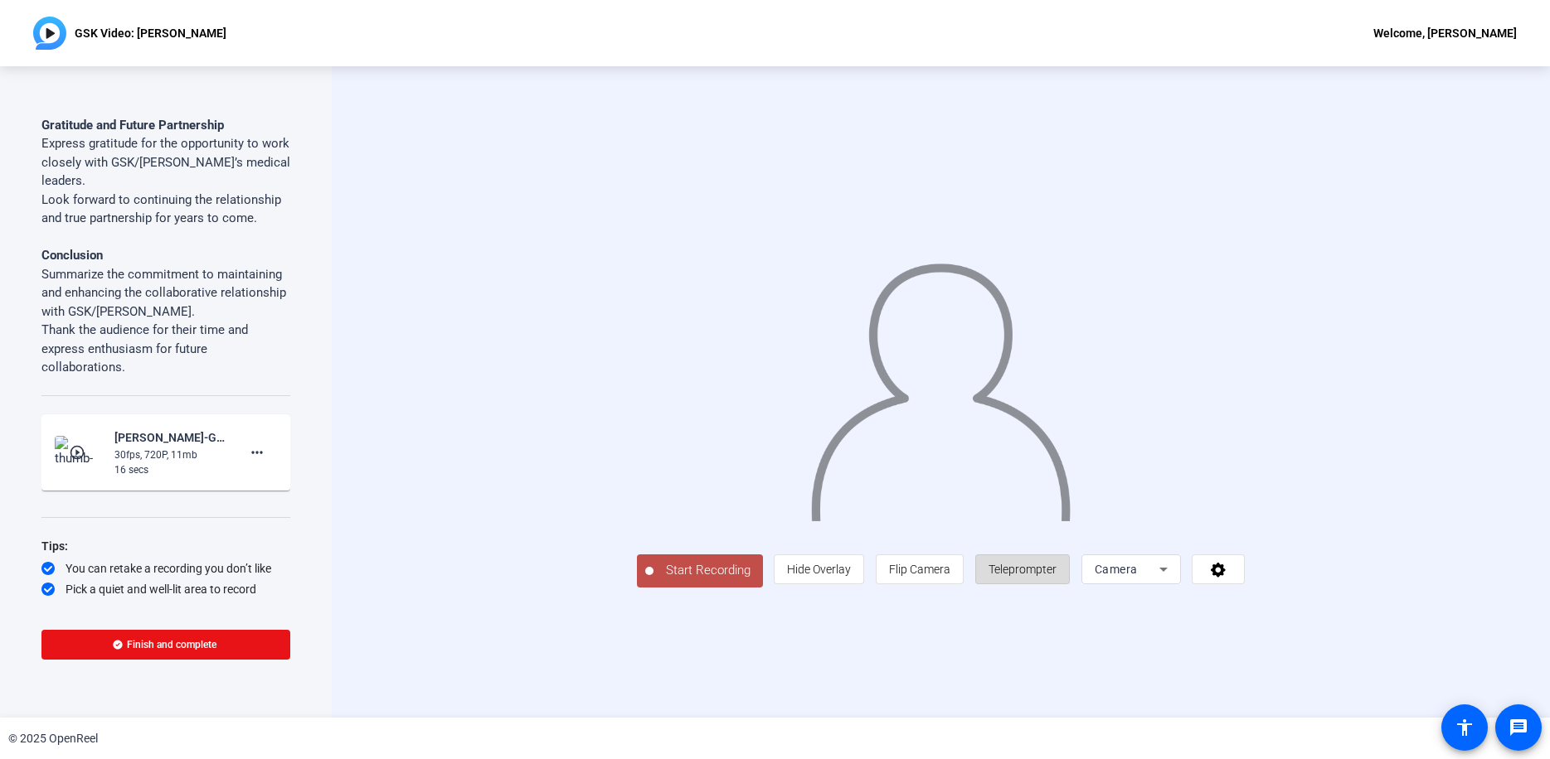
click at [1056, 576] on span "Teleprompter" at bounding box center [1022, 569] width 68 height 13
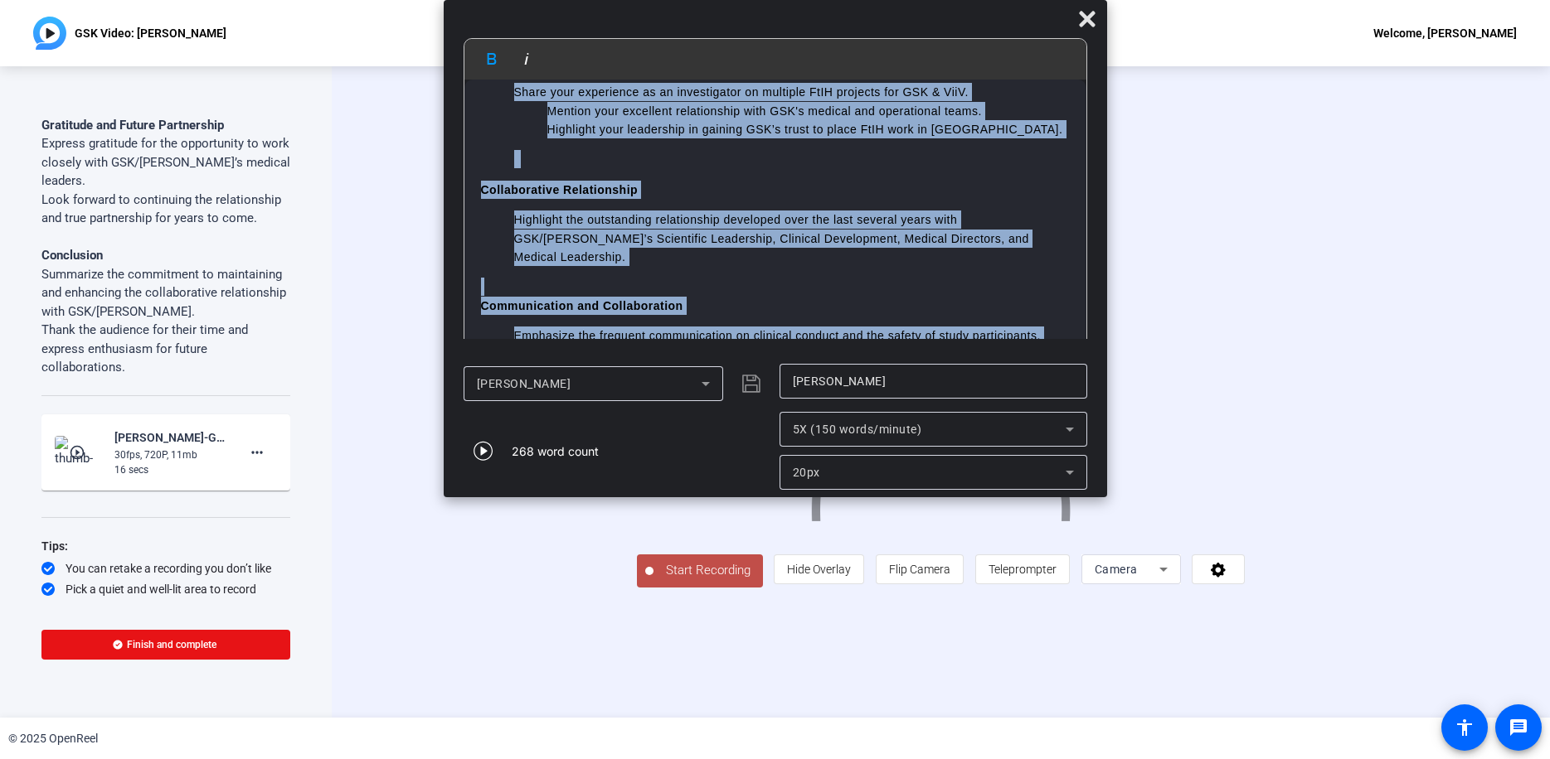
scroll to position [771, 0]
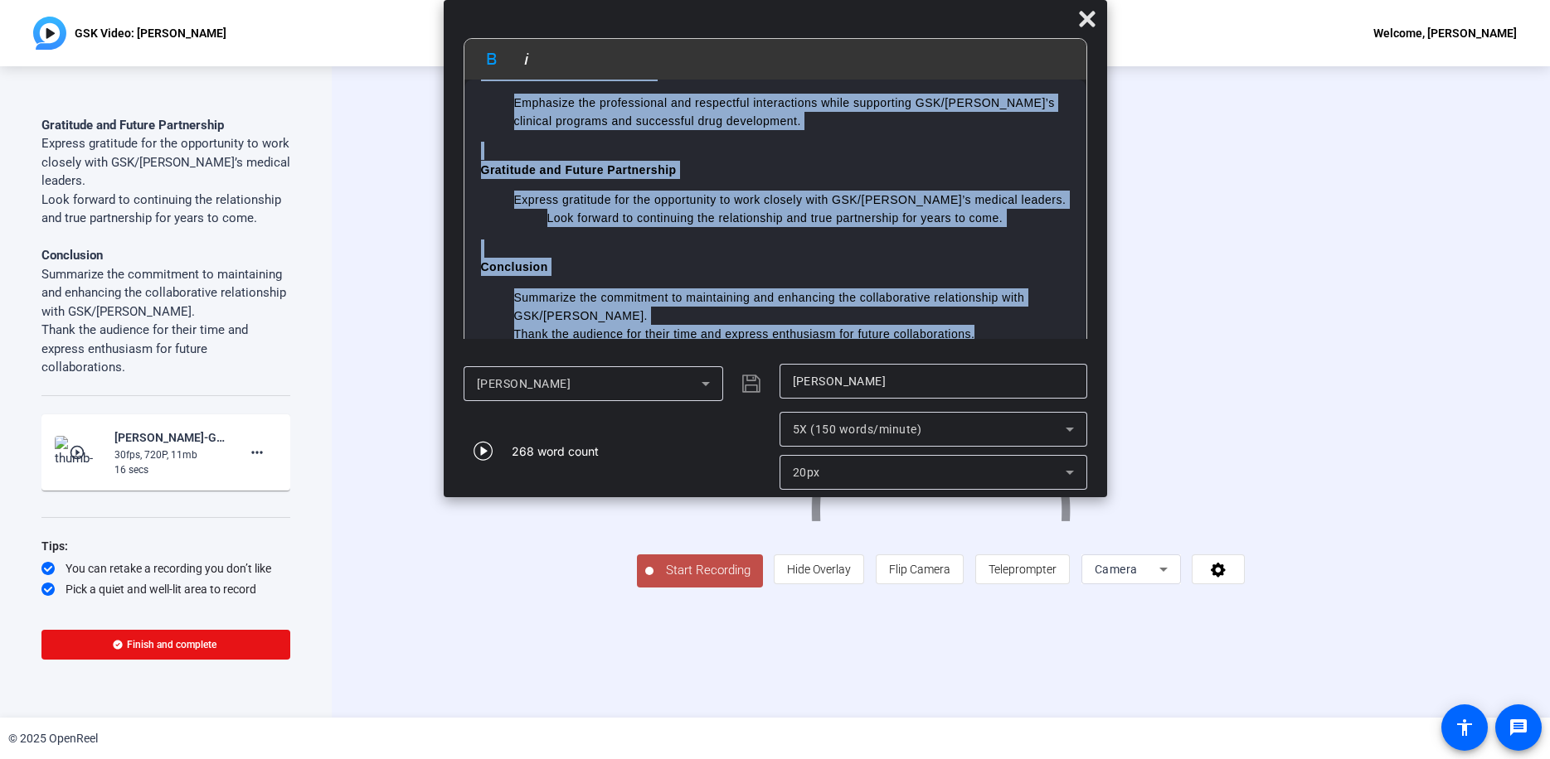
drag, startPoint x: 478, startPoint y: 104, endPoint x: 1019, endPoint y: 323, distance: 583.2
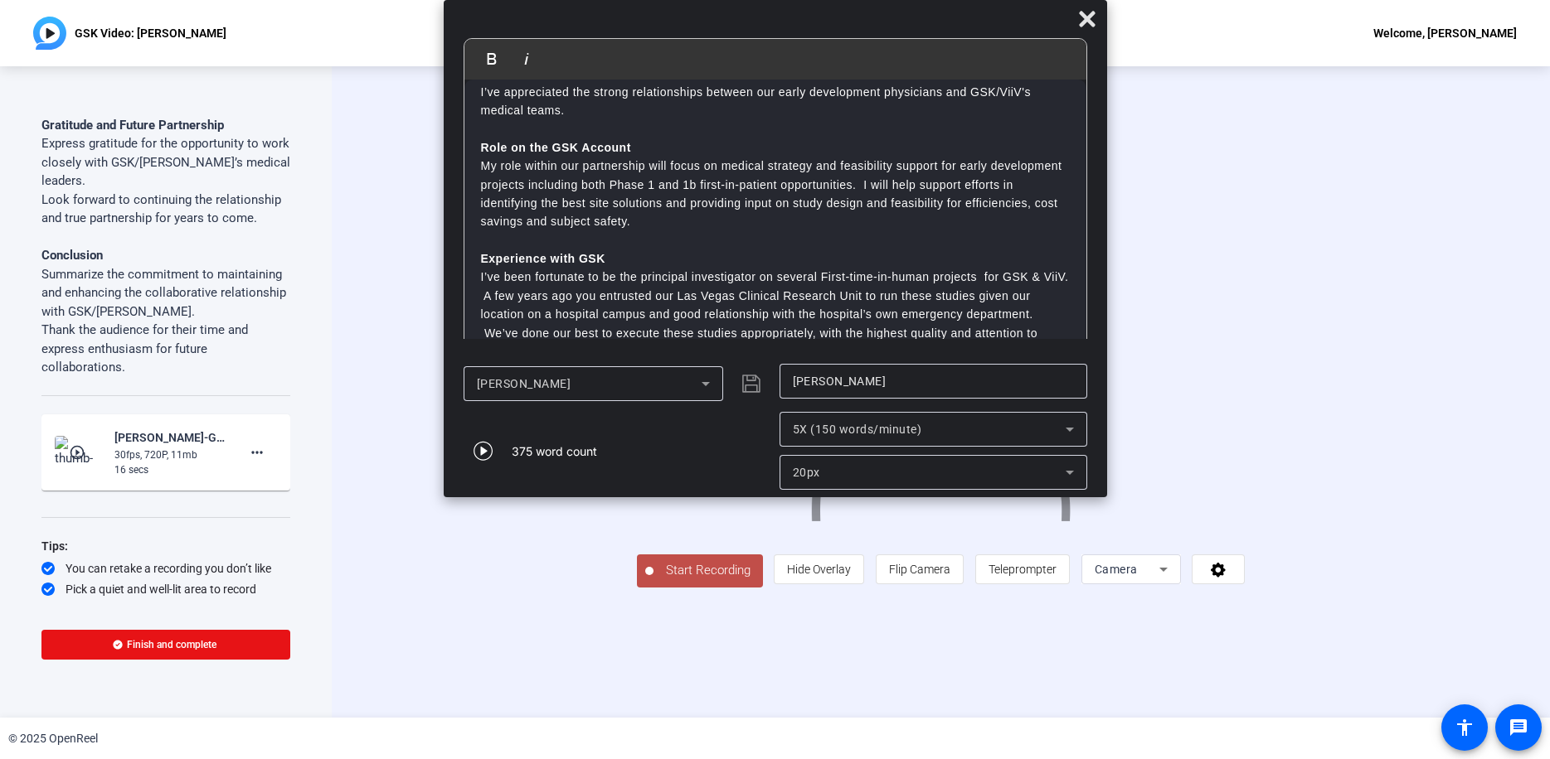
scroll to position [0, 0]
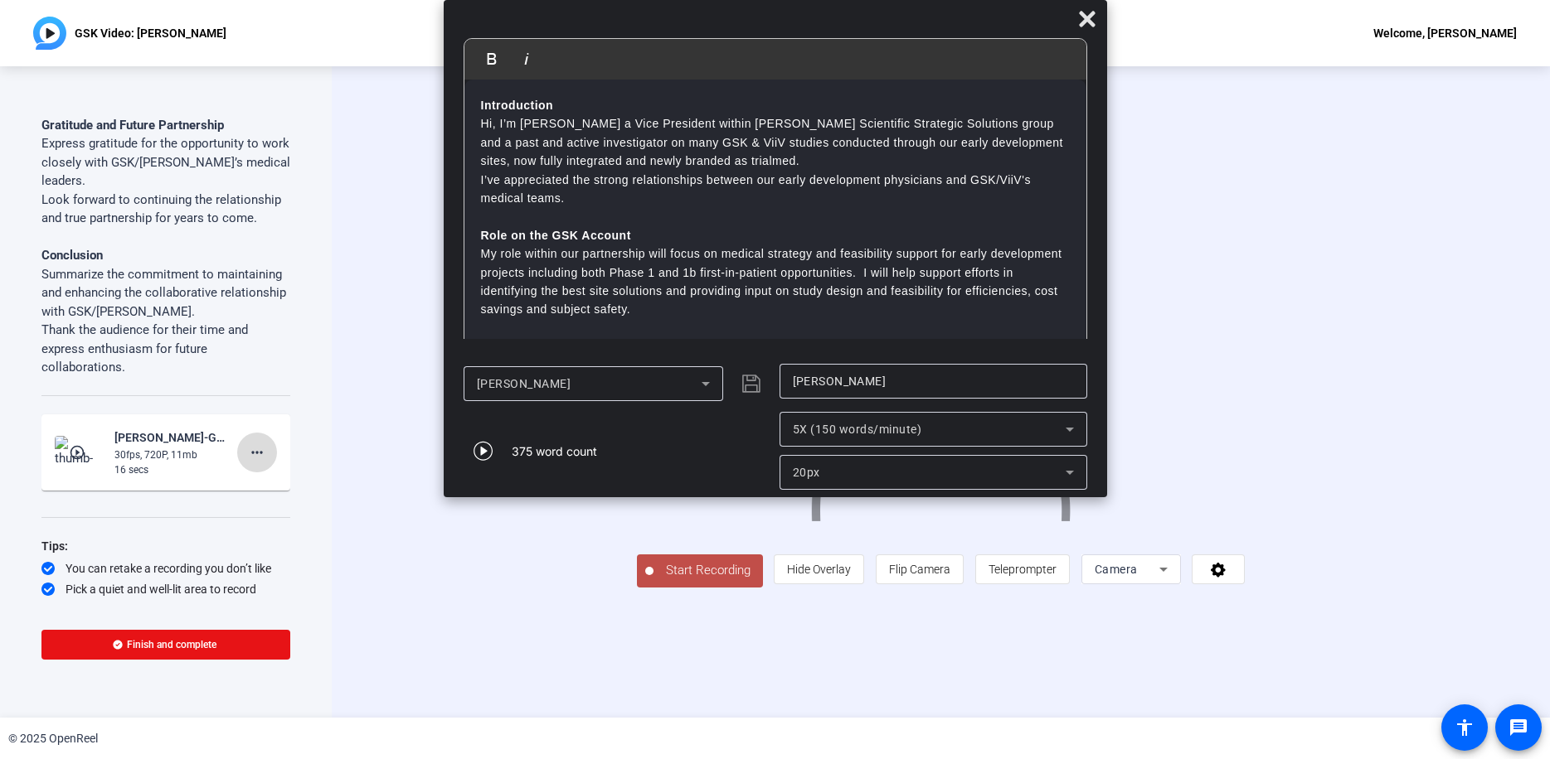
click at [247, 443] on mat-icon "more_horiz" at bounding box center [257, 453] width 20 height 20
click at [260, 466] on span "Delete clip" at bounding box center [275, 469] width 66 height 20
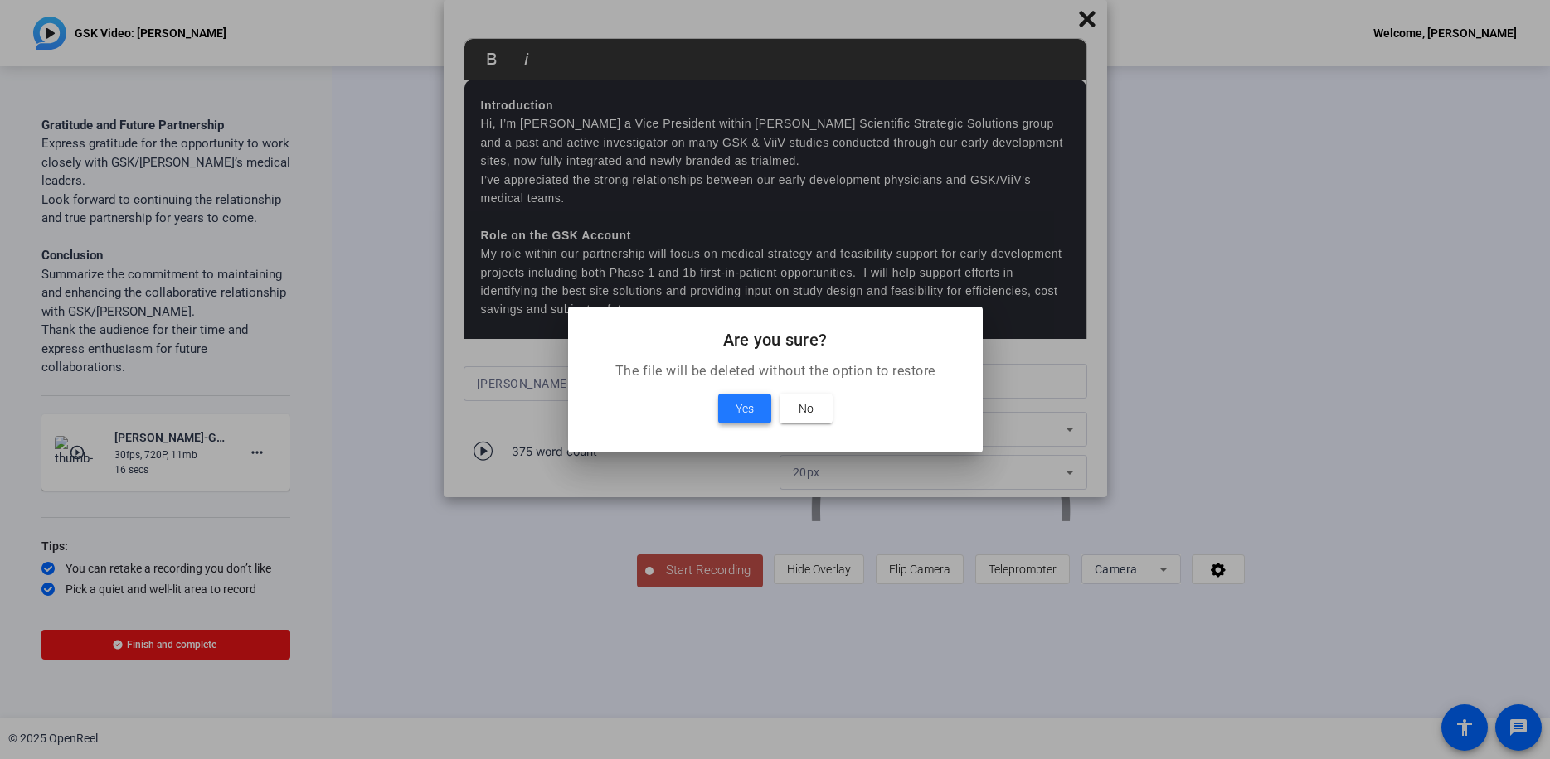
click at [748, 411] on span "Yes" at bounding box center [744, 409] width 18 height 20
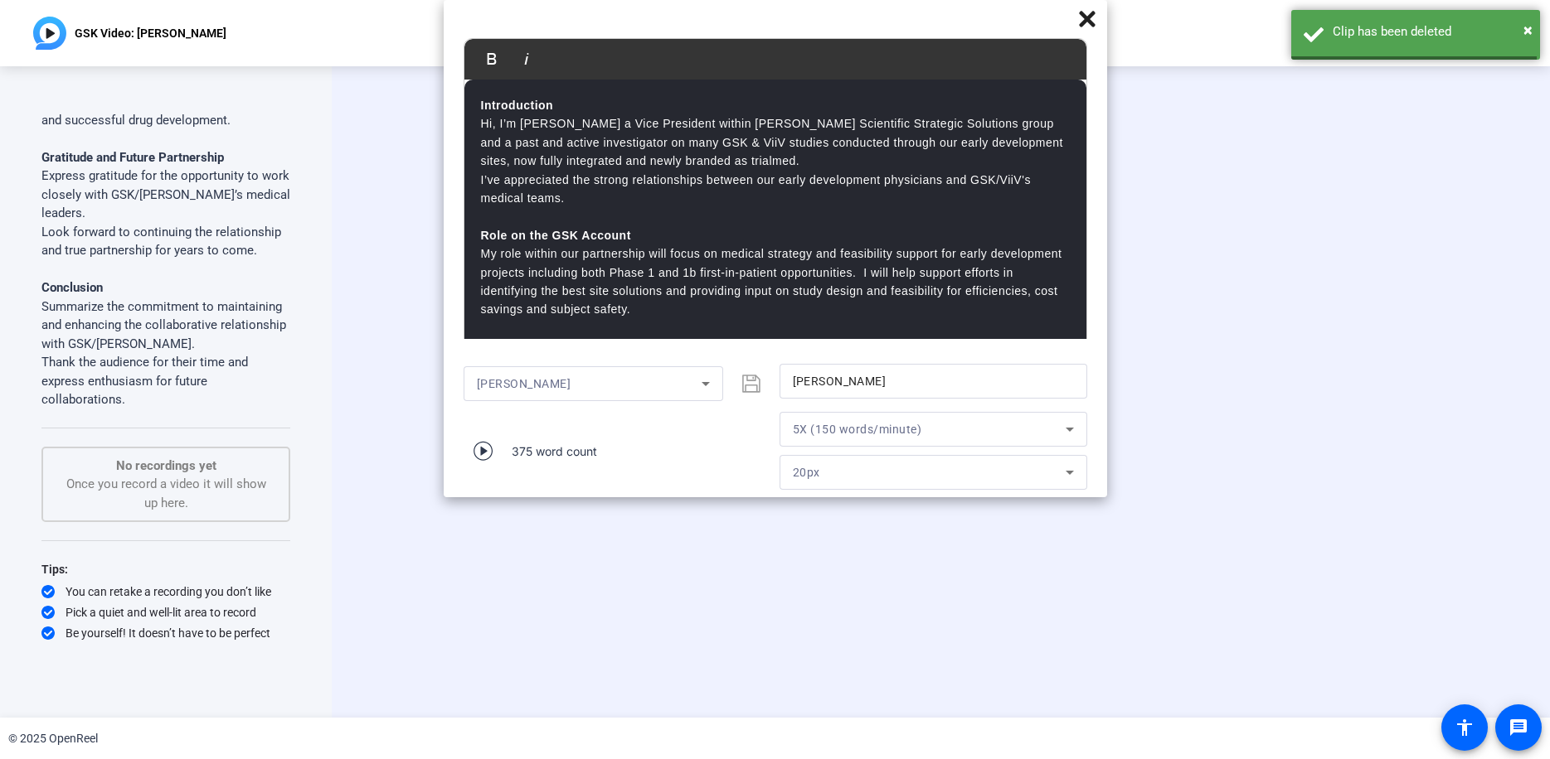
scroll to position [1025, 0]
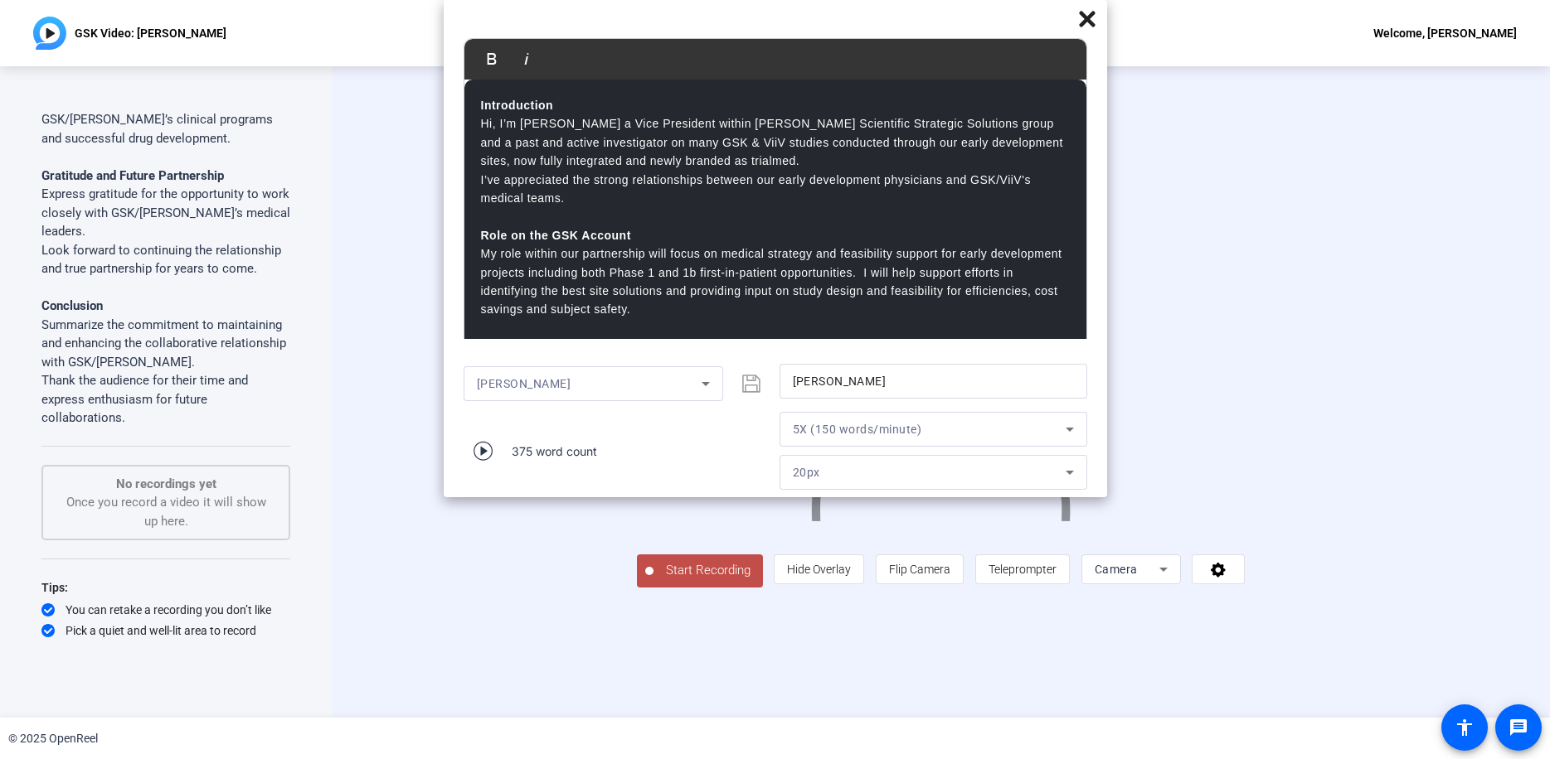
click at [653, 580] on span "Start Recording" at bounding box center [707, 570] width 109 height 19
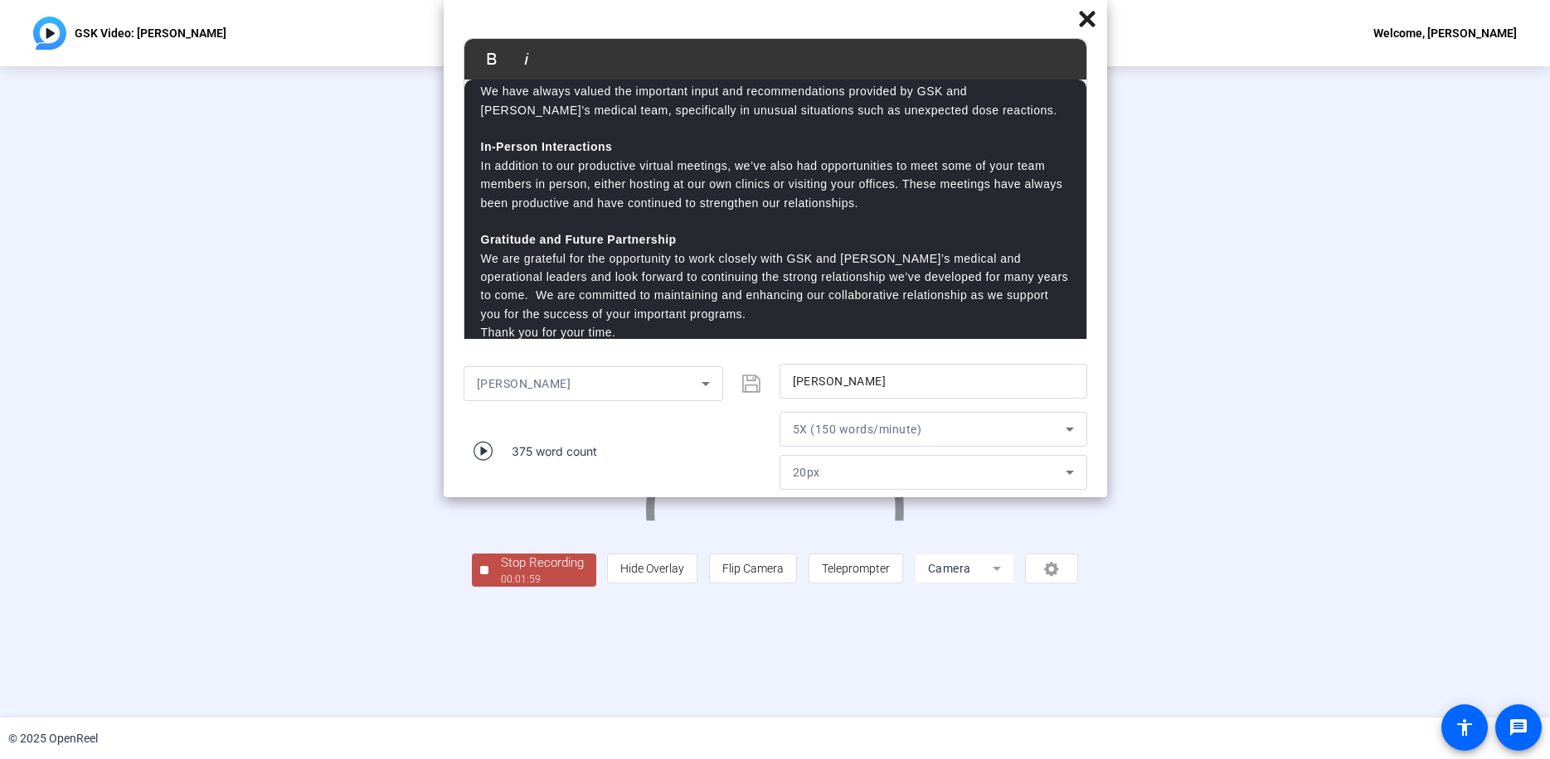
scroll to position [502, 0]
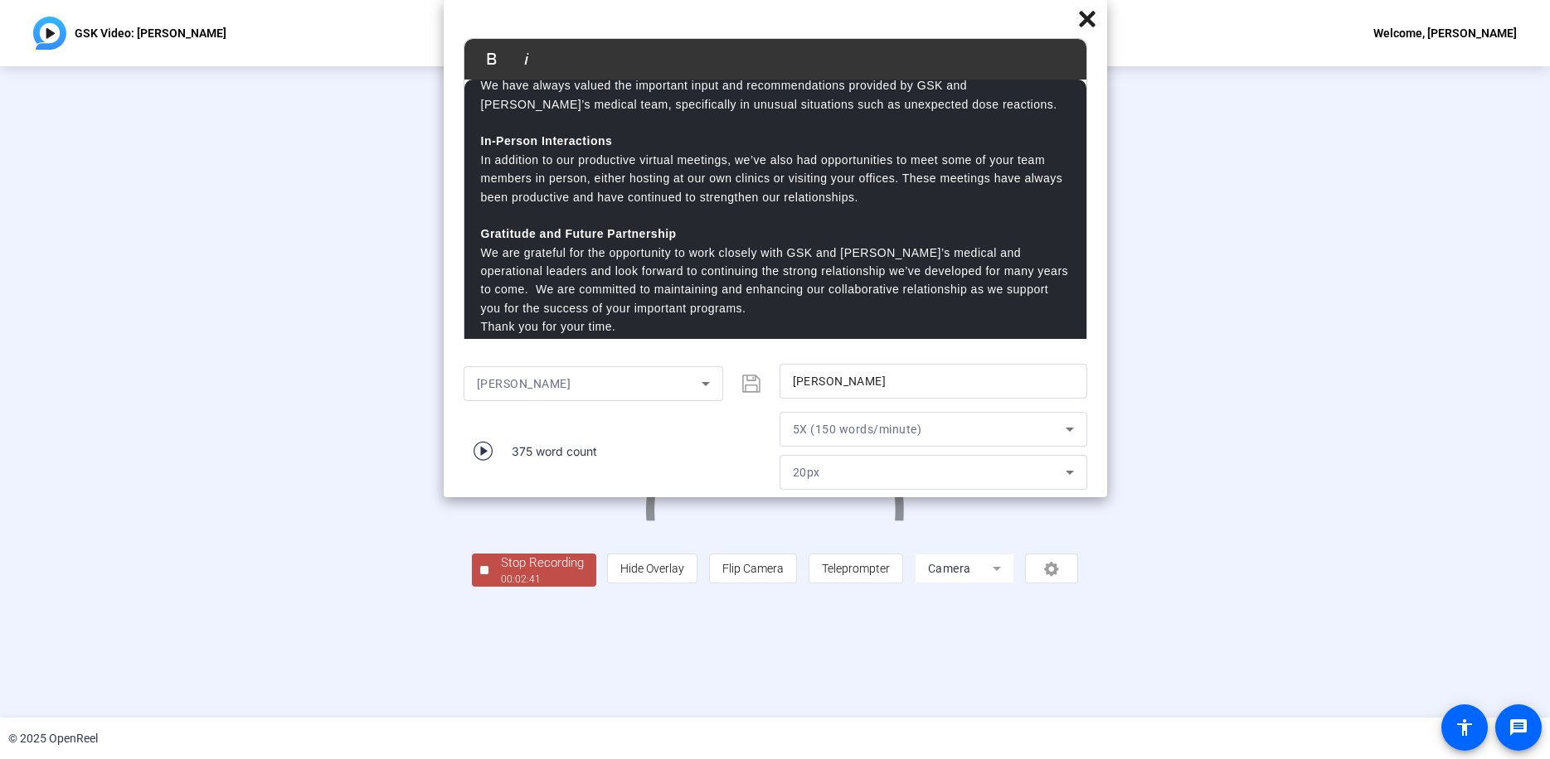
click at [501, 573] on div "Stop Recording" at bounding box center [542, 563] width 83 height 19
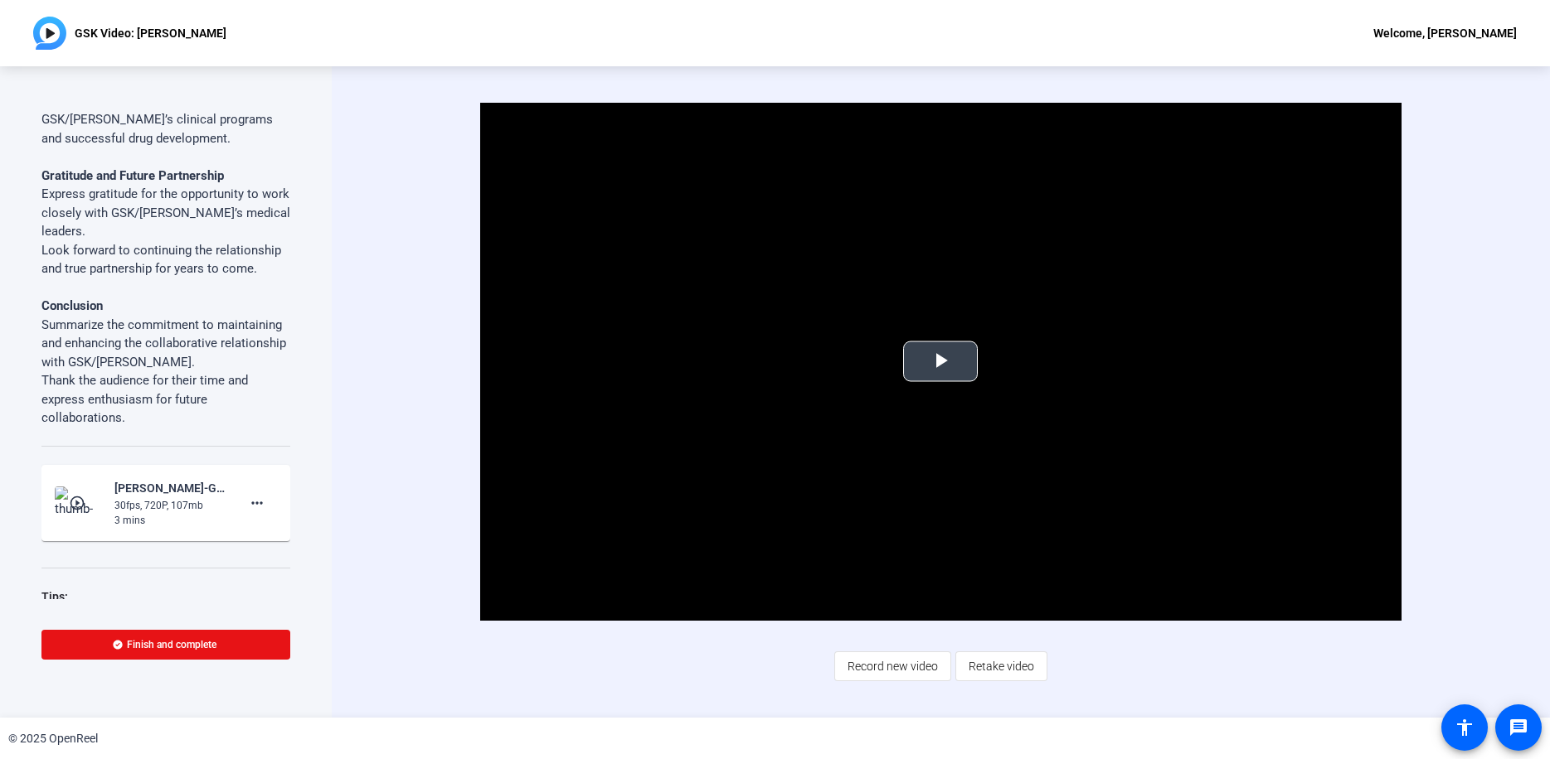
click at [940, 361] on span "Video Player" at bounding box center [940, 361] width 0 height 0
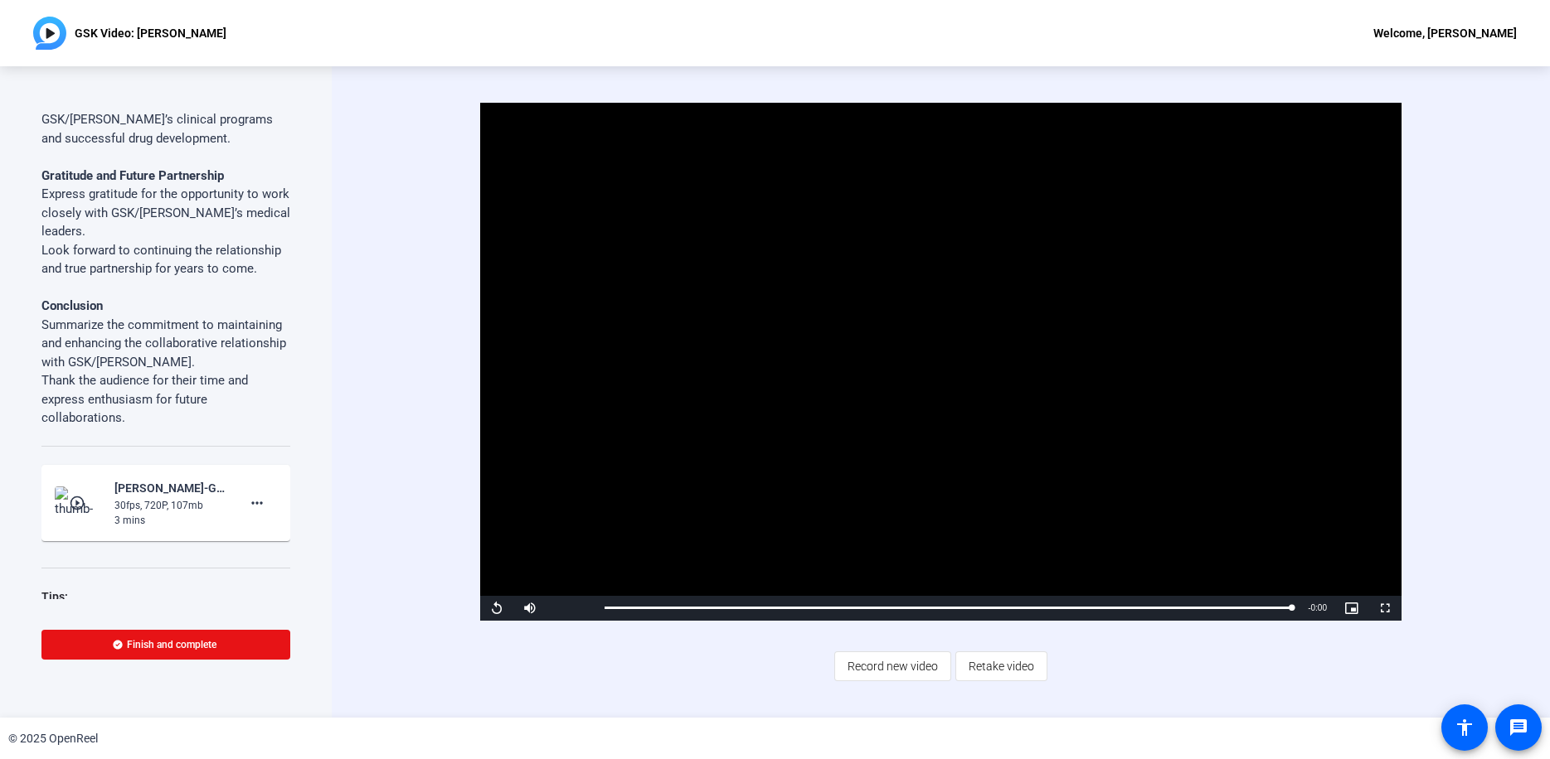
scroll to position [1075, 0]
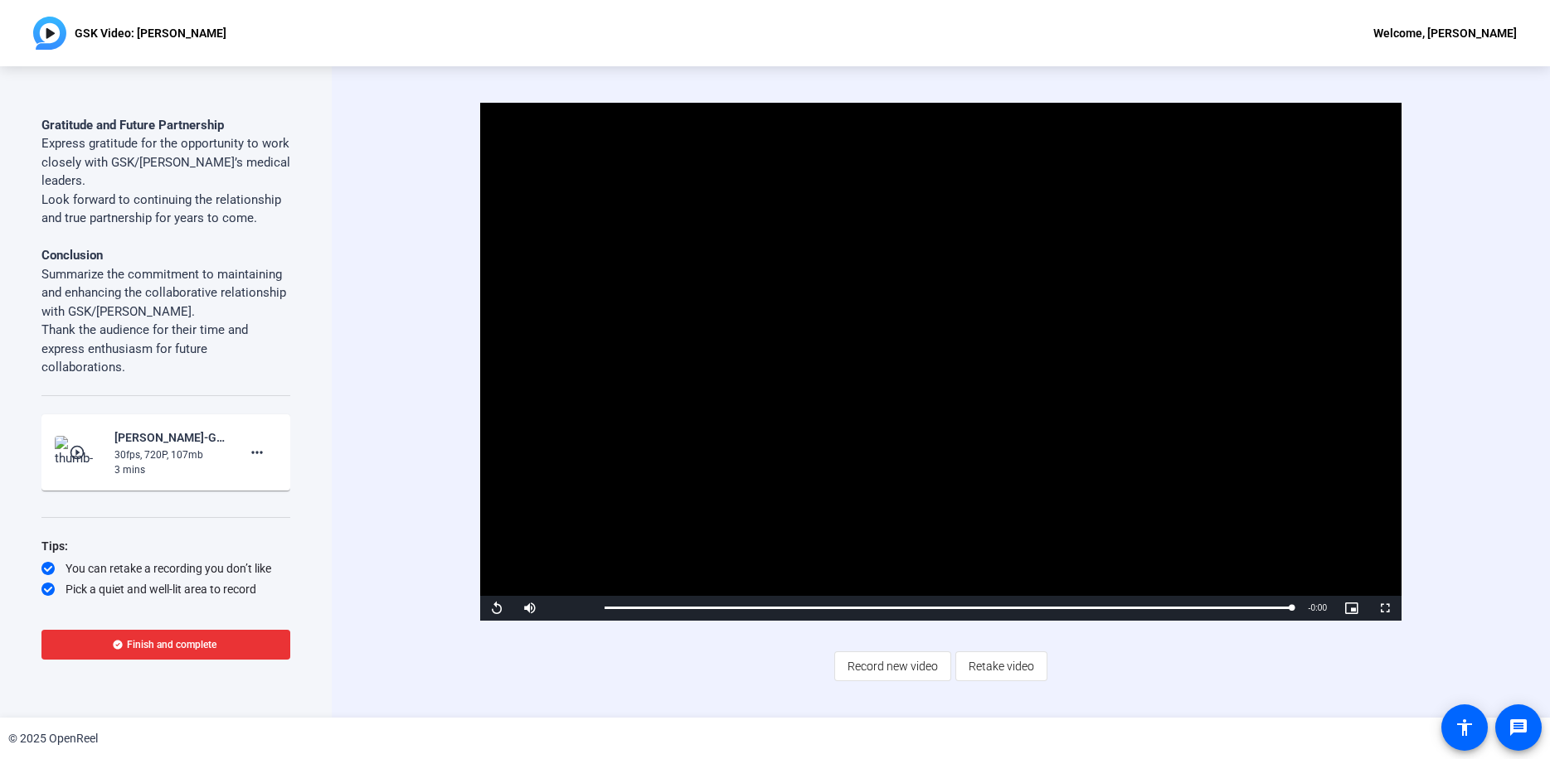
click at [164, 644] on span "Finish and complete" at bounding box center [172, 644] width 90 height 13
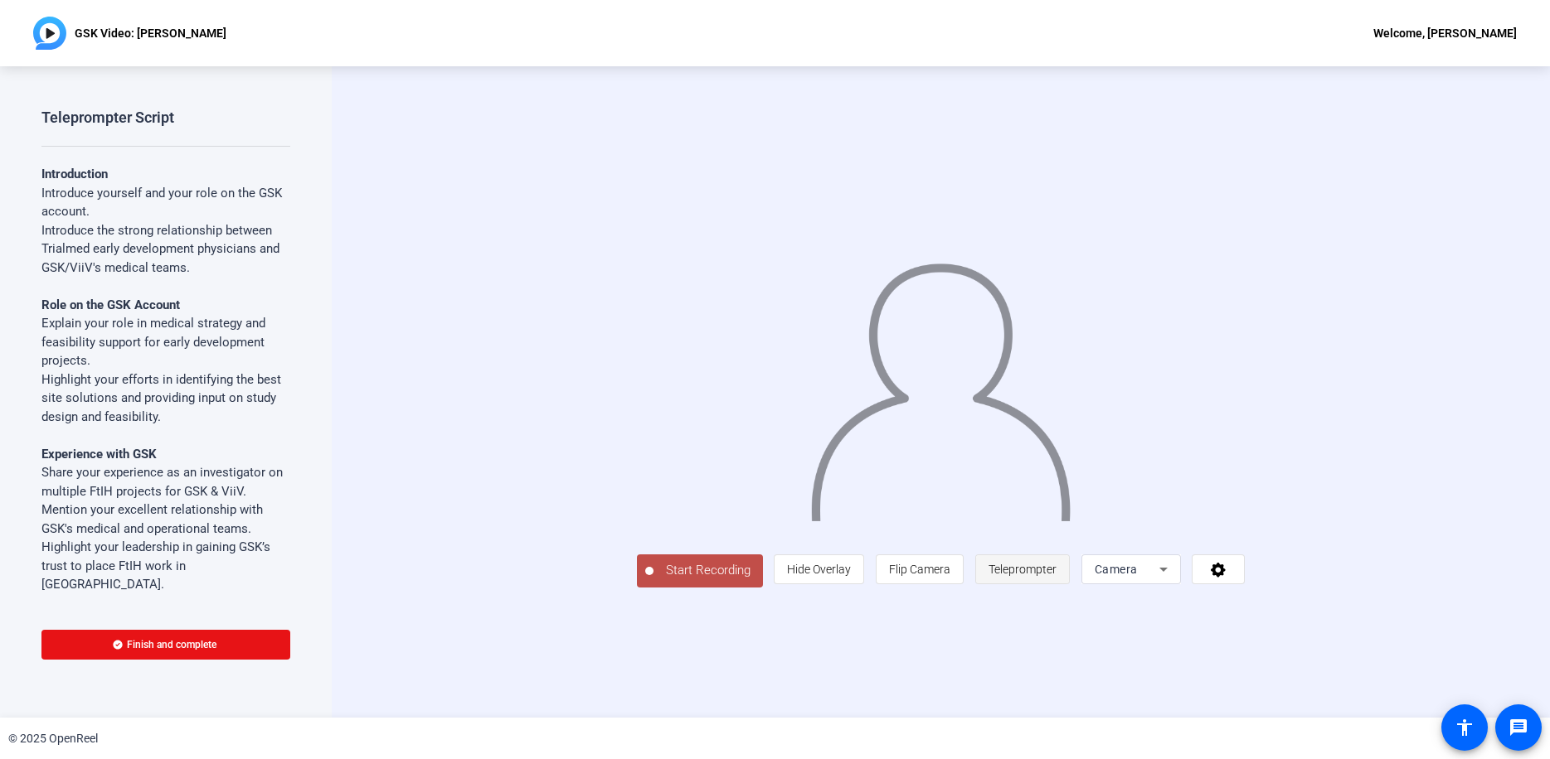
click at [1056, 576] on span "Teleprompter" at bounding box center [1022, 569] width 68 height 13
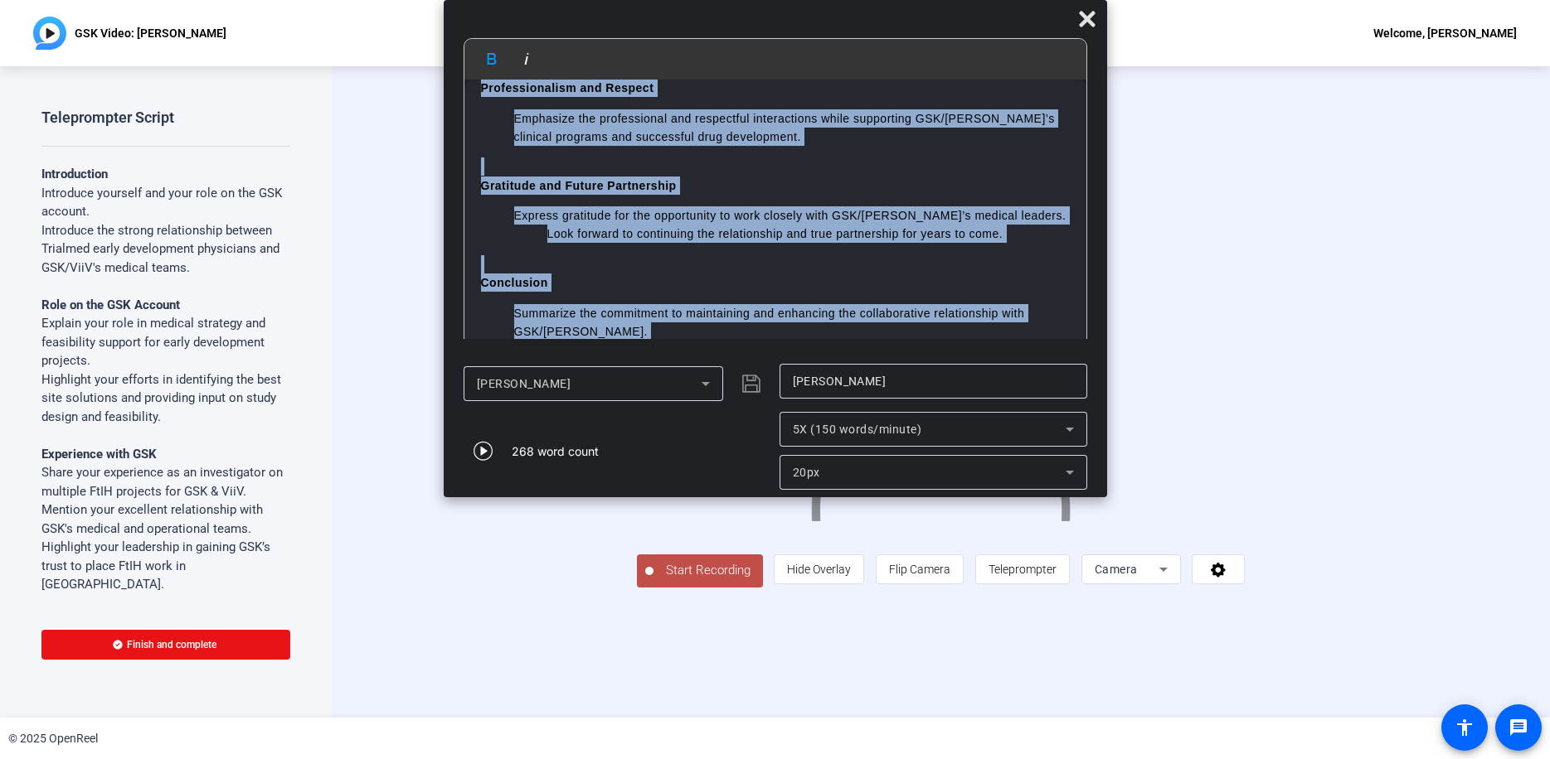
scroll to position [771, 0]
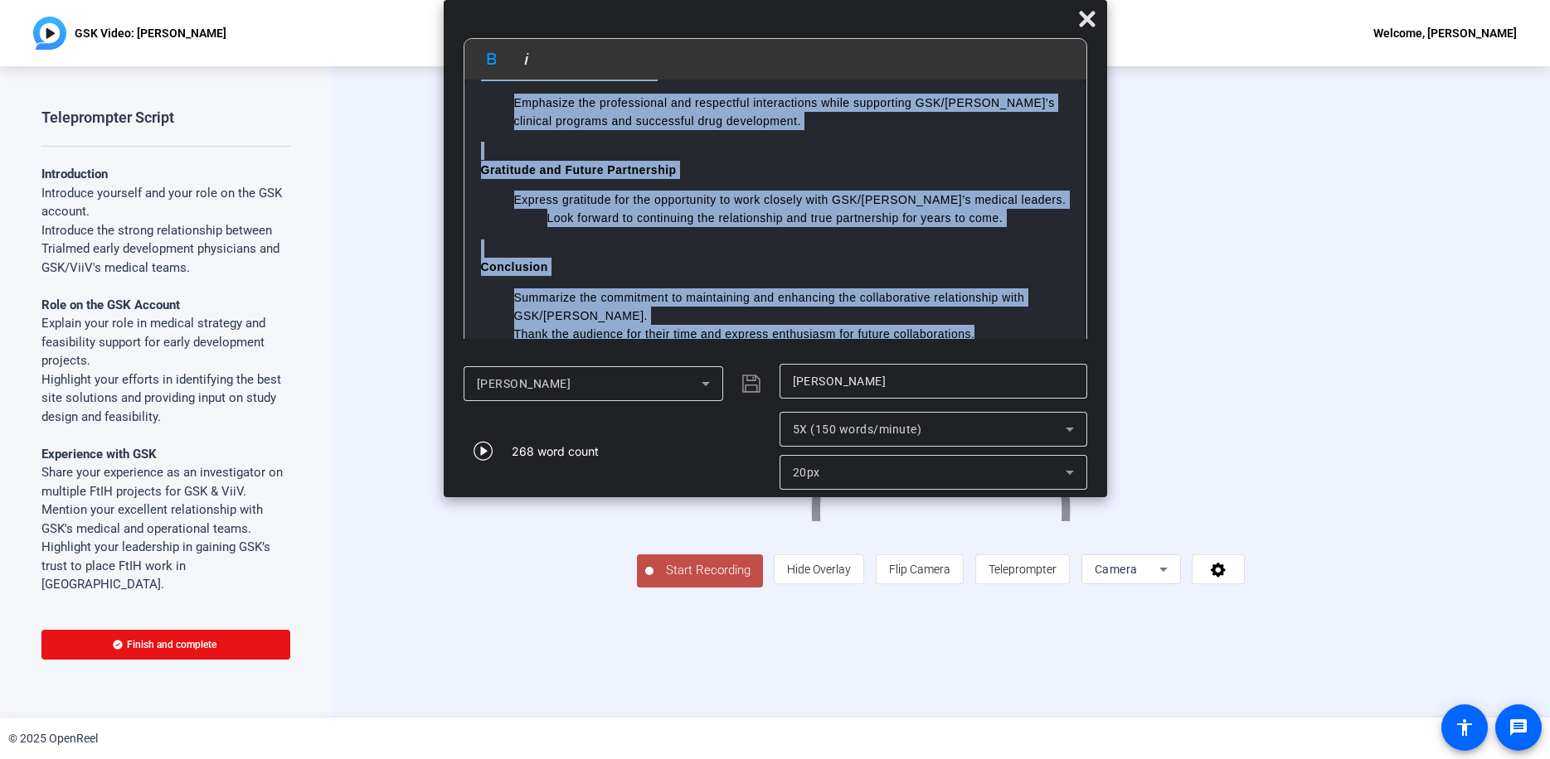
drag, startPoint x: 481, startPoint y: 102, endPoint x: 1025, endPoint y: 333, distance: 591.1
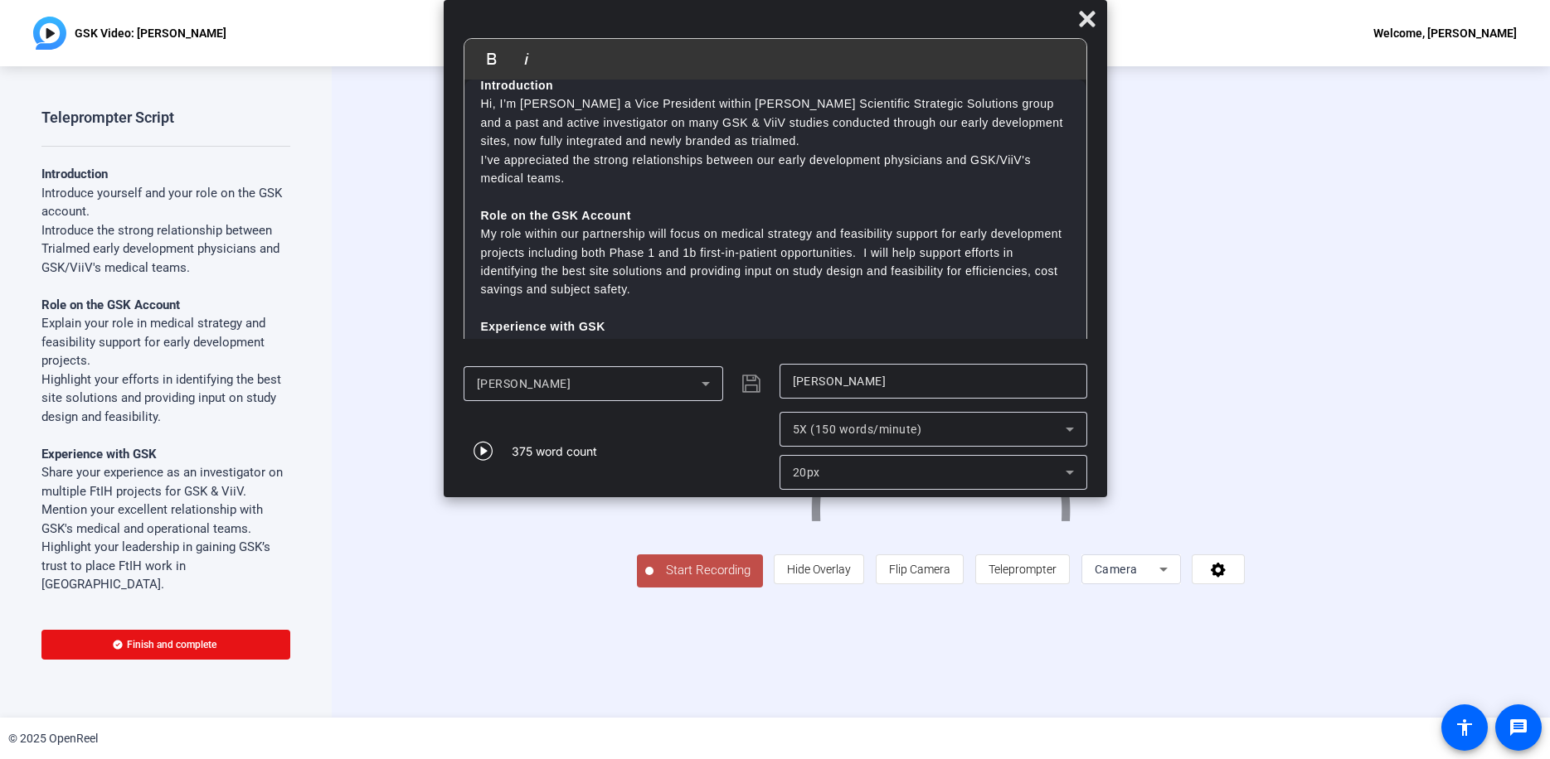
scroll to position [0, 0]
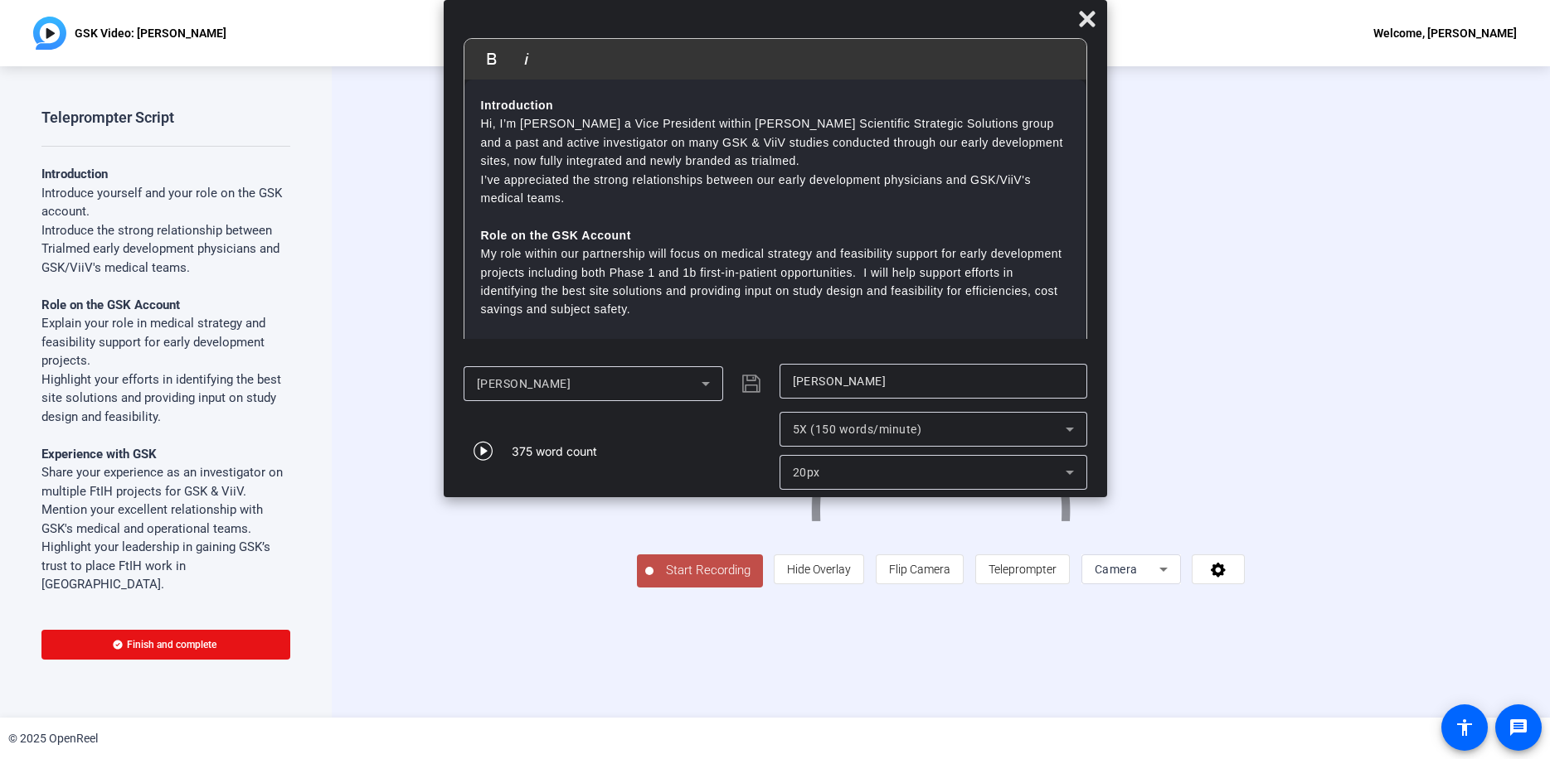
drag, startPoint x: 1085, startPoint y: 264, endPoint x: 1080, endPoint y: 90, distance: 175.0
click at [1080, 90] on div "Introduction Hi, I’m [PERSON_NAME] a Vice President within [PERSON_NAME] Scient…" at bounding box center [775, 217] width 622 height 274
click at [1056, 576] on span "Teleprompter" at bounding box center [1022, 569] width 68 height 13
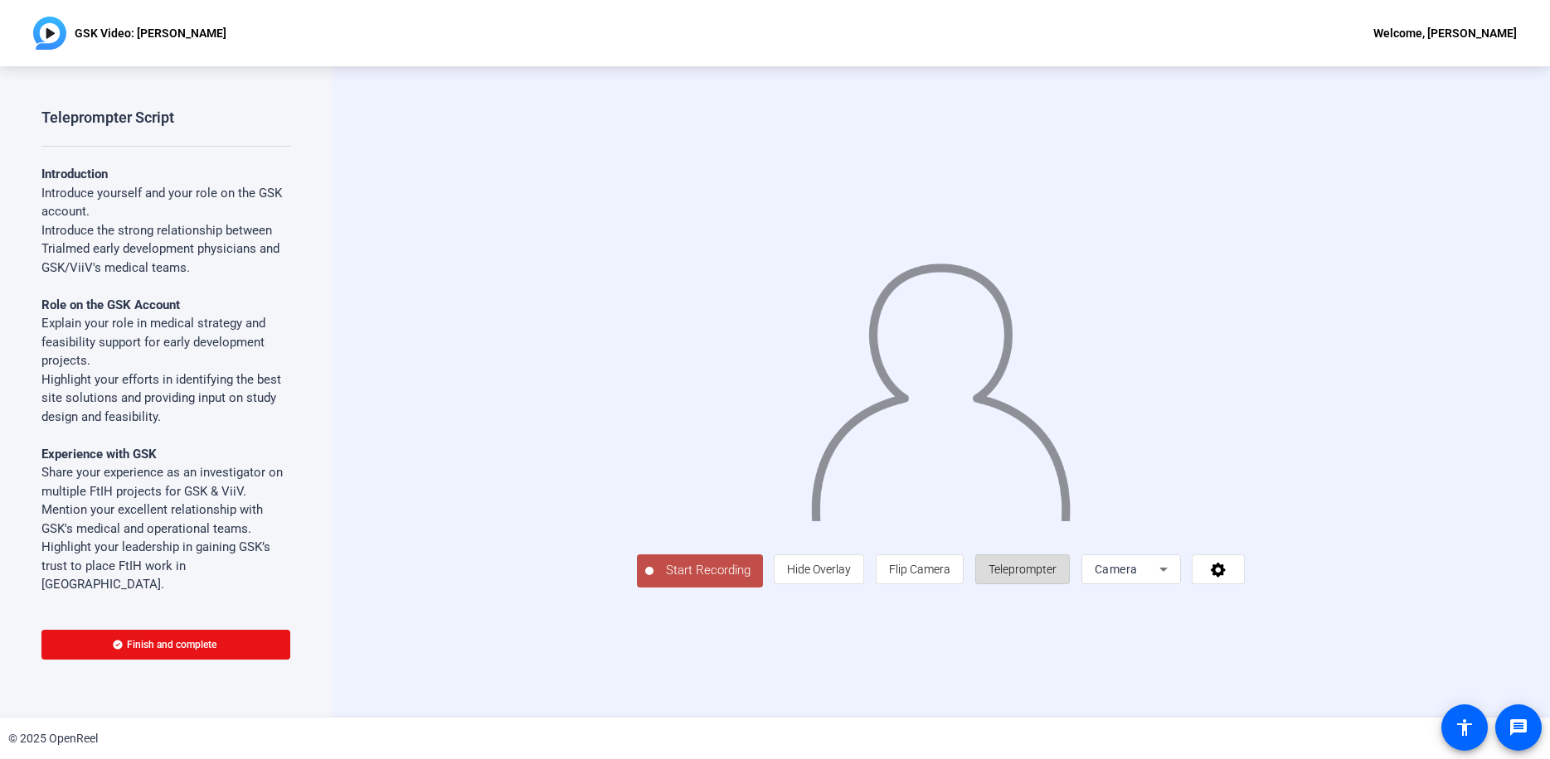
click at [1056, 576] on span "Teleprompter" at bounding box center [1022, 569] width 68 height 13
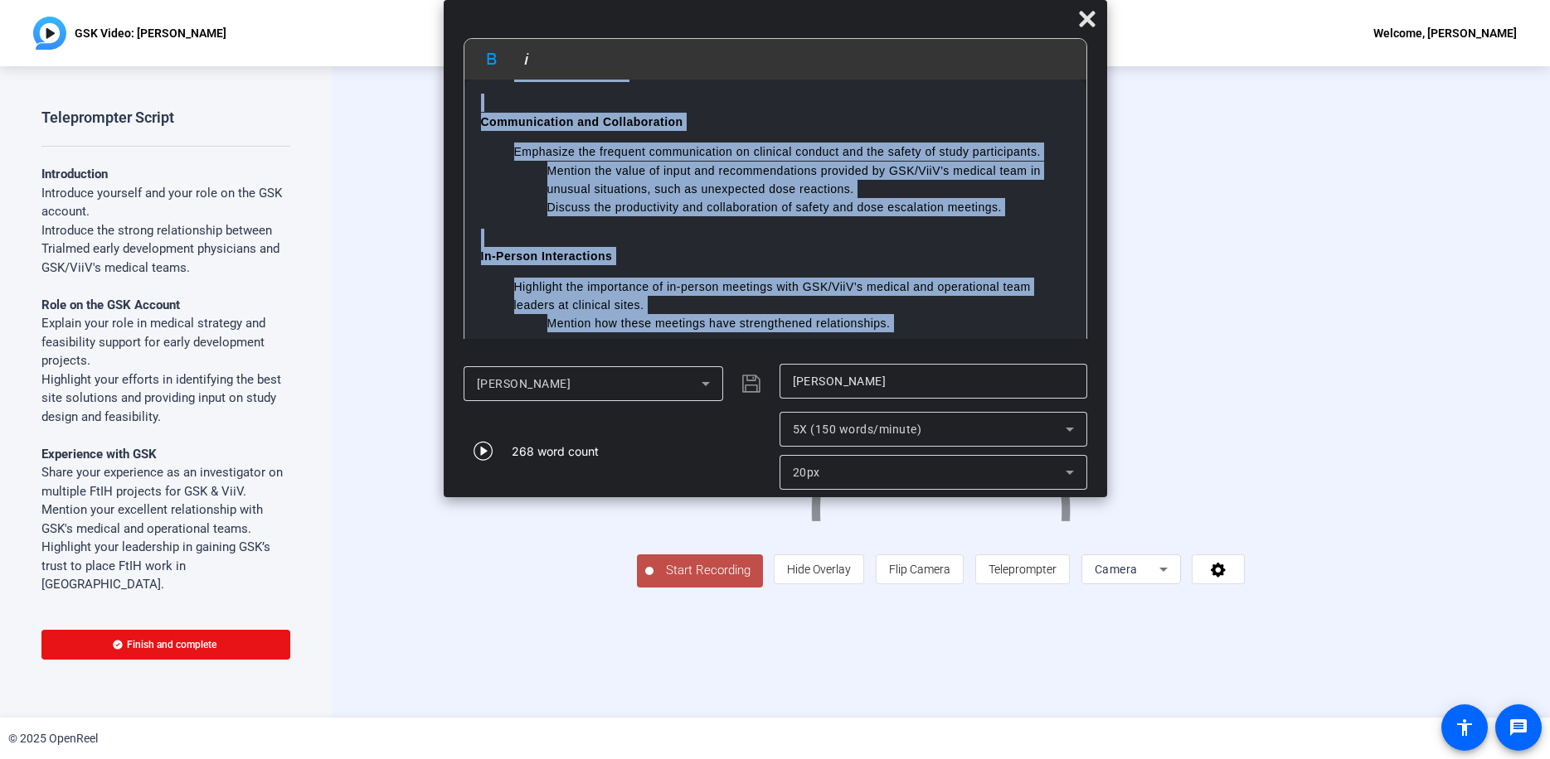
scroll to position [771, 0]
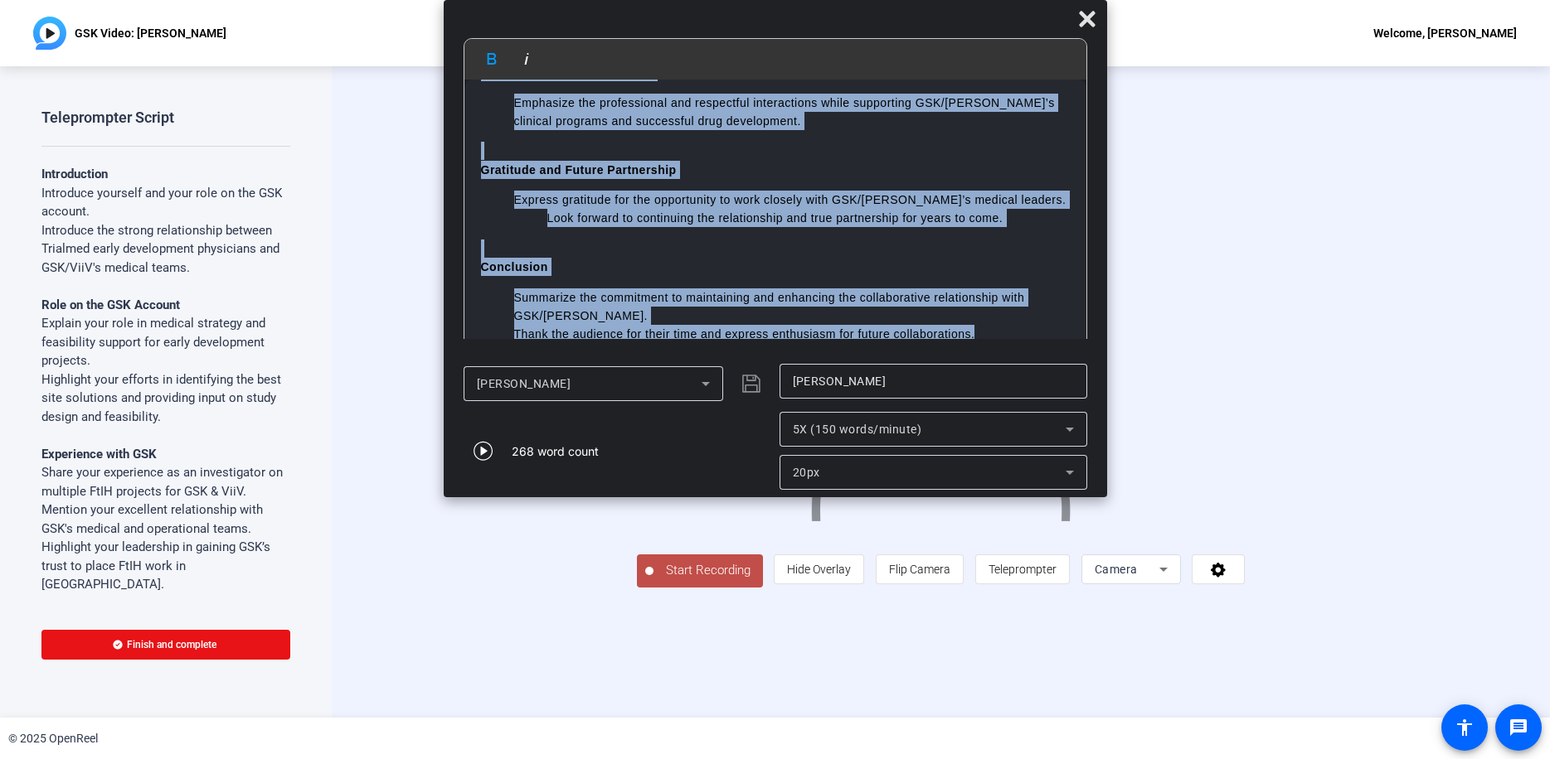
drag, startPoint x: 478, startPoint y: 104, endPoint x: 1059, endPoint y: 328, distance: 623.1
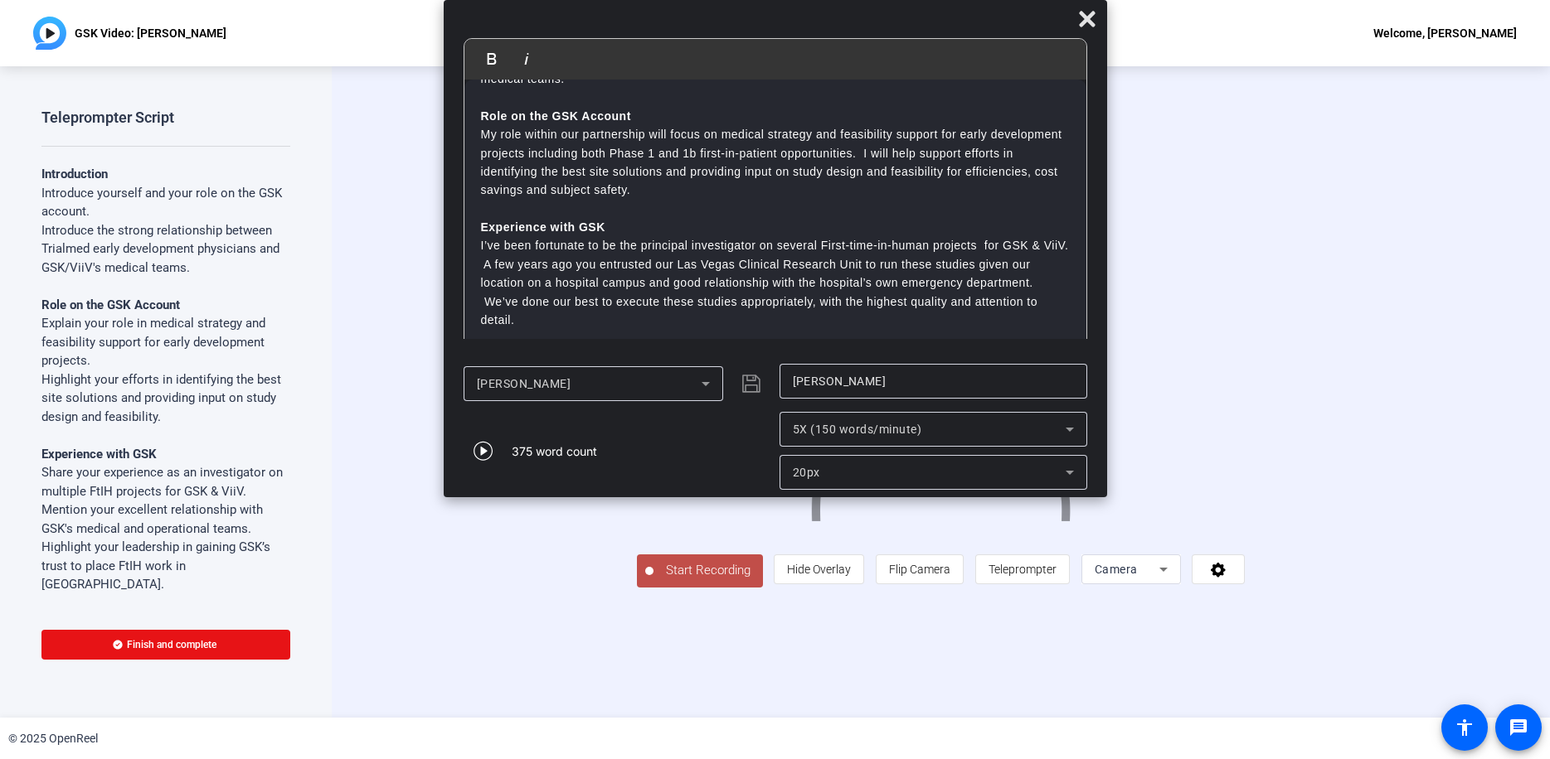
scroll to position [0, 0]
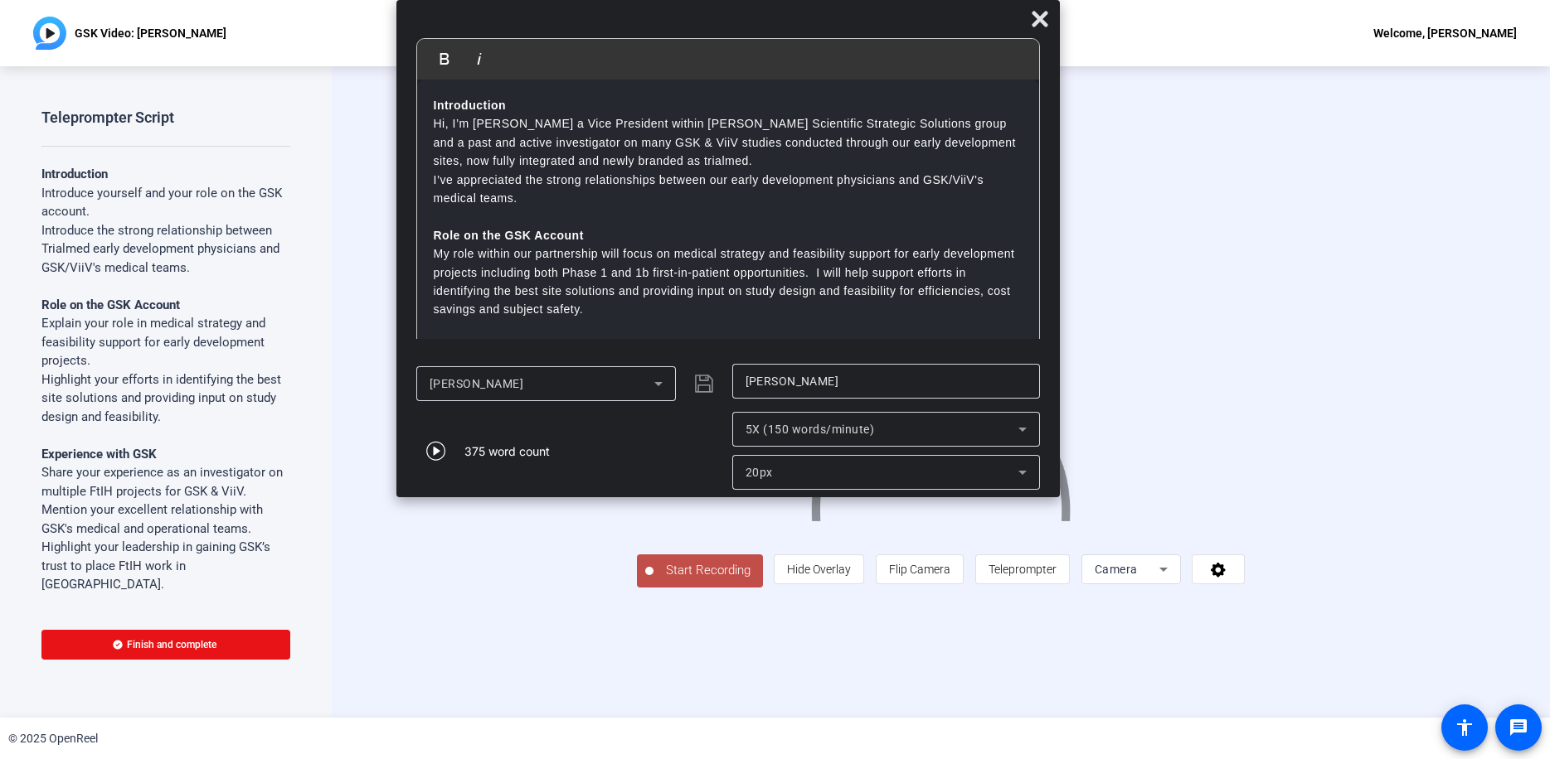
drag, startPoint x: 949, startPoint y: 22, endPoint x: 906, endPoint y: -75, distance: 105.8
click at [906, 0] on html "Accessibility Screen-Reader Guide, Feedback, and Issue Reporting | New window G…" at bounding box center [775, 379] width 1550 height 759
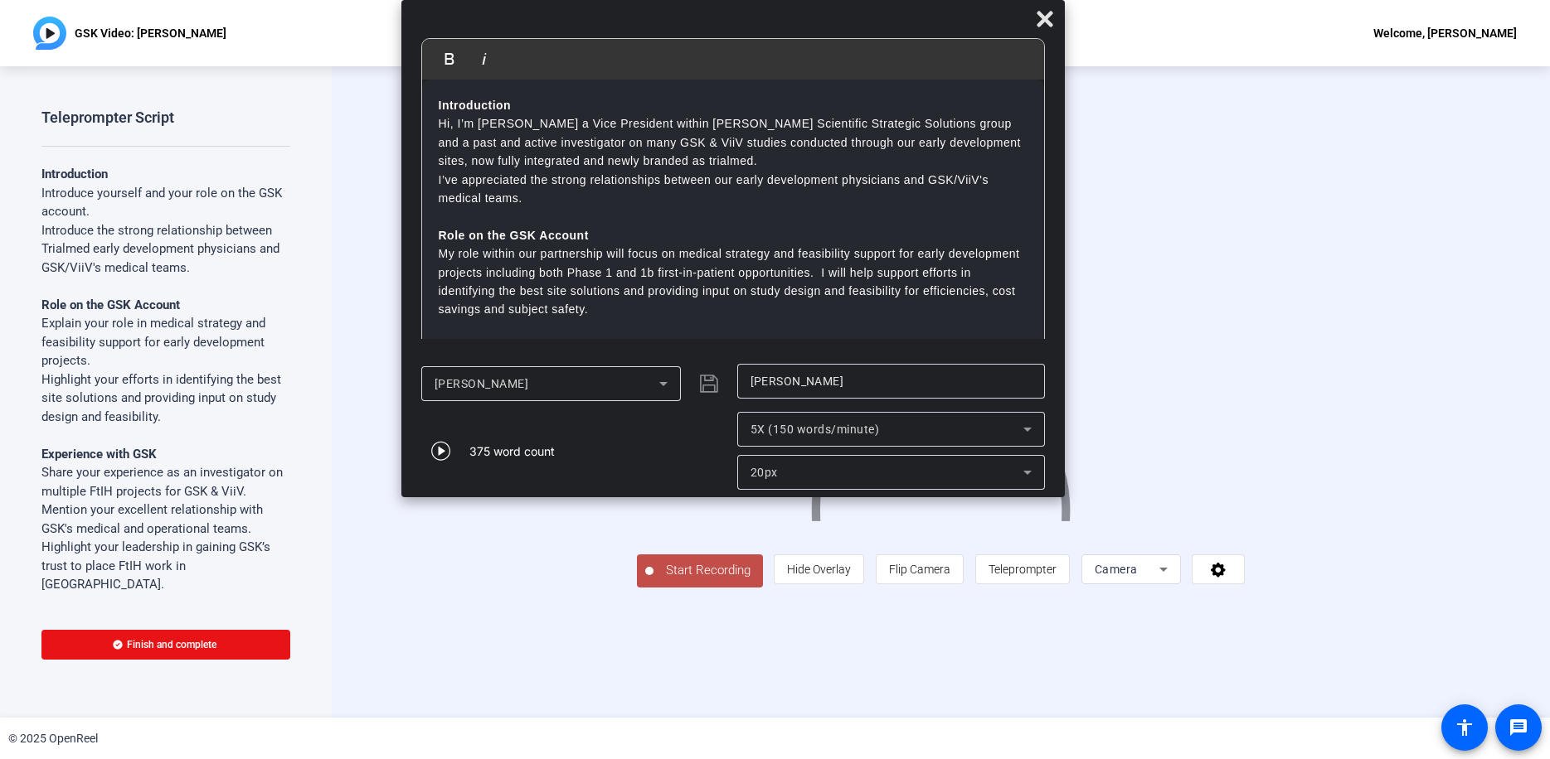
click at [653, 580] on span "Start Recording" at bounding box center [707, 570] width 109 height 19
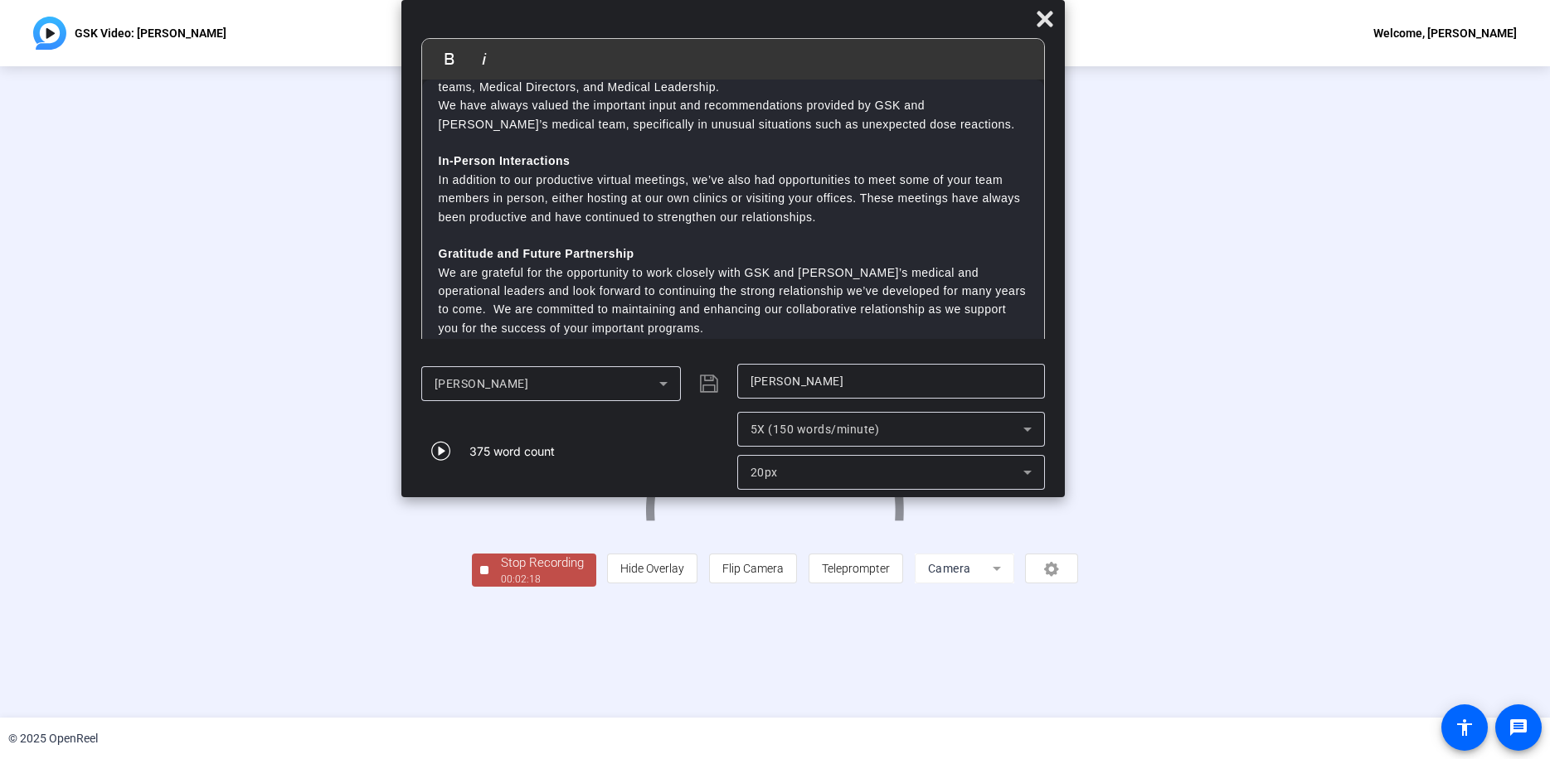
scroll to position [502, 0]
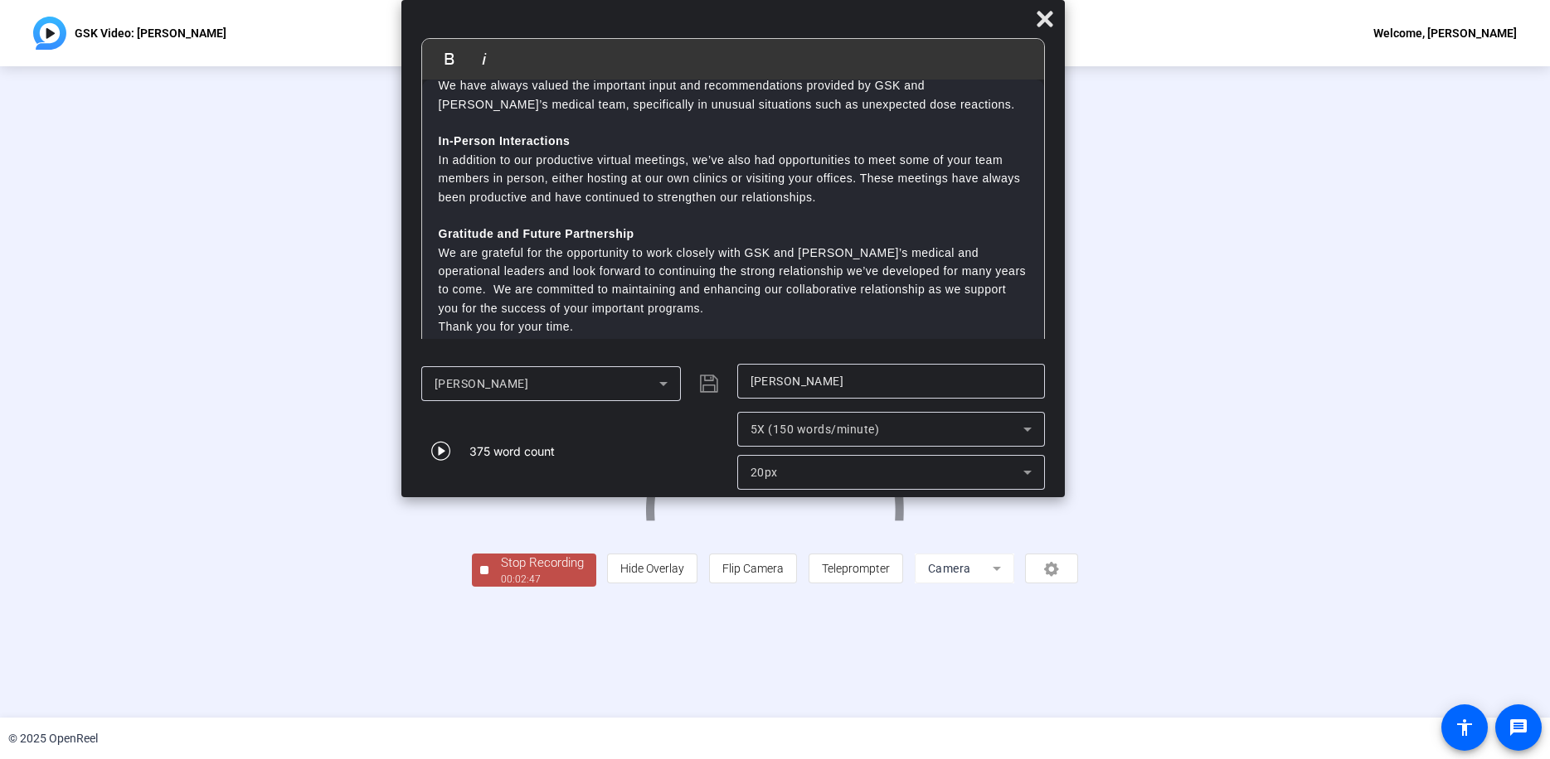
click at [501, 573] on div "Stop Recording" at bounding box center [542, 563] width 83 height 19
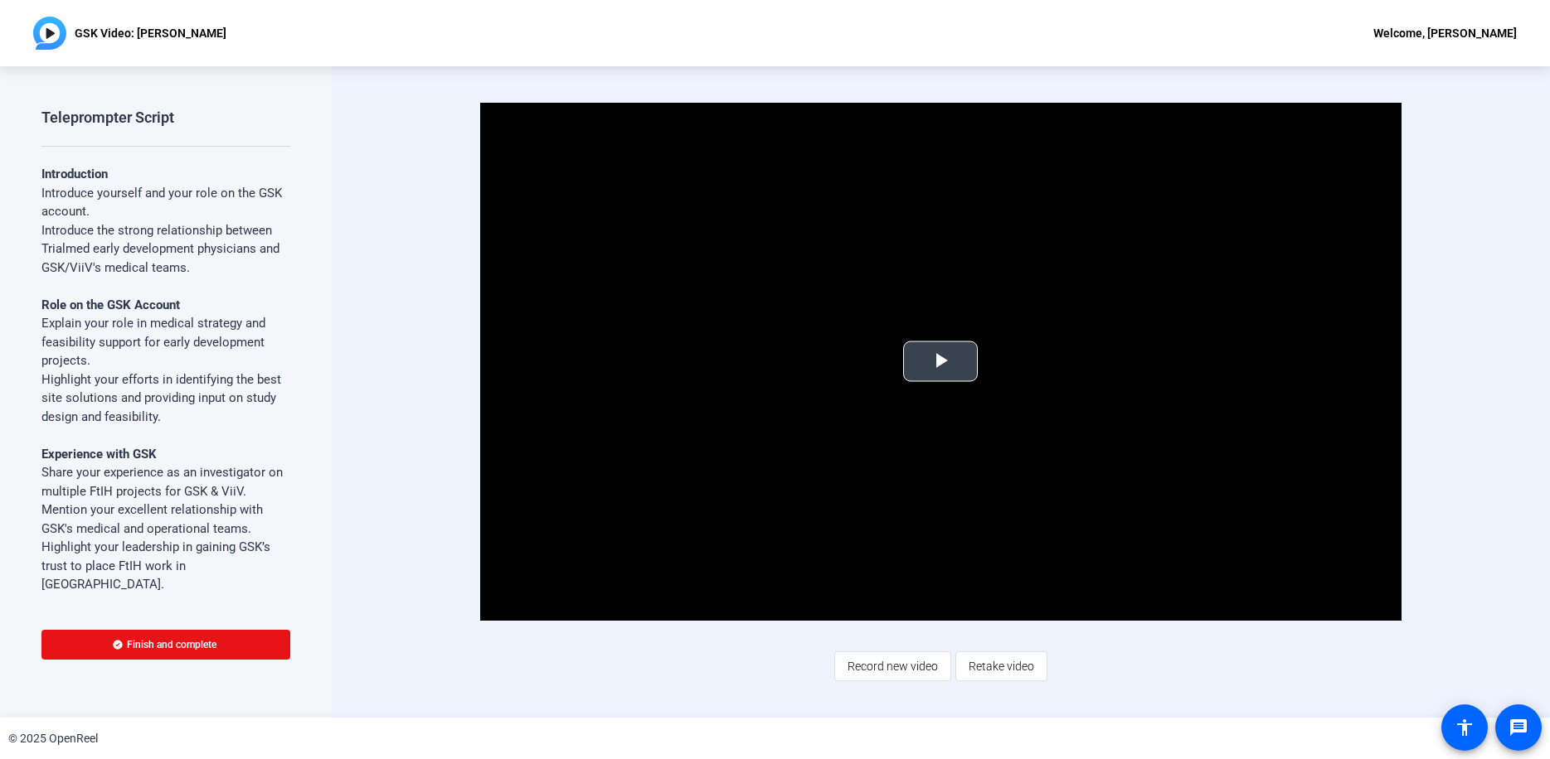
click at [940, 361] on span "Video Player" at bounding box center [940, 361] width 0 height 0
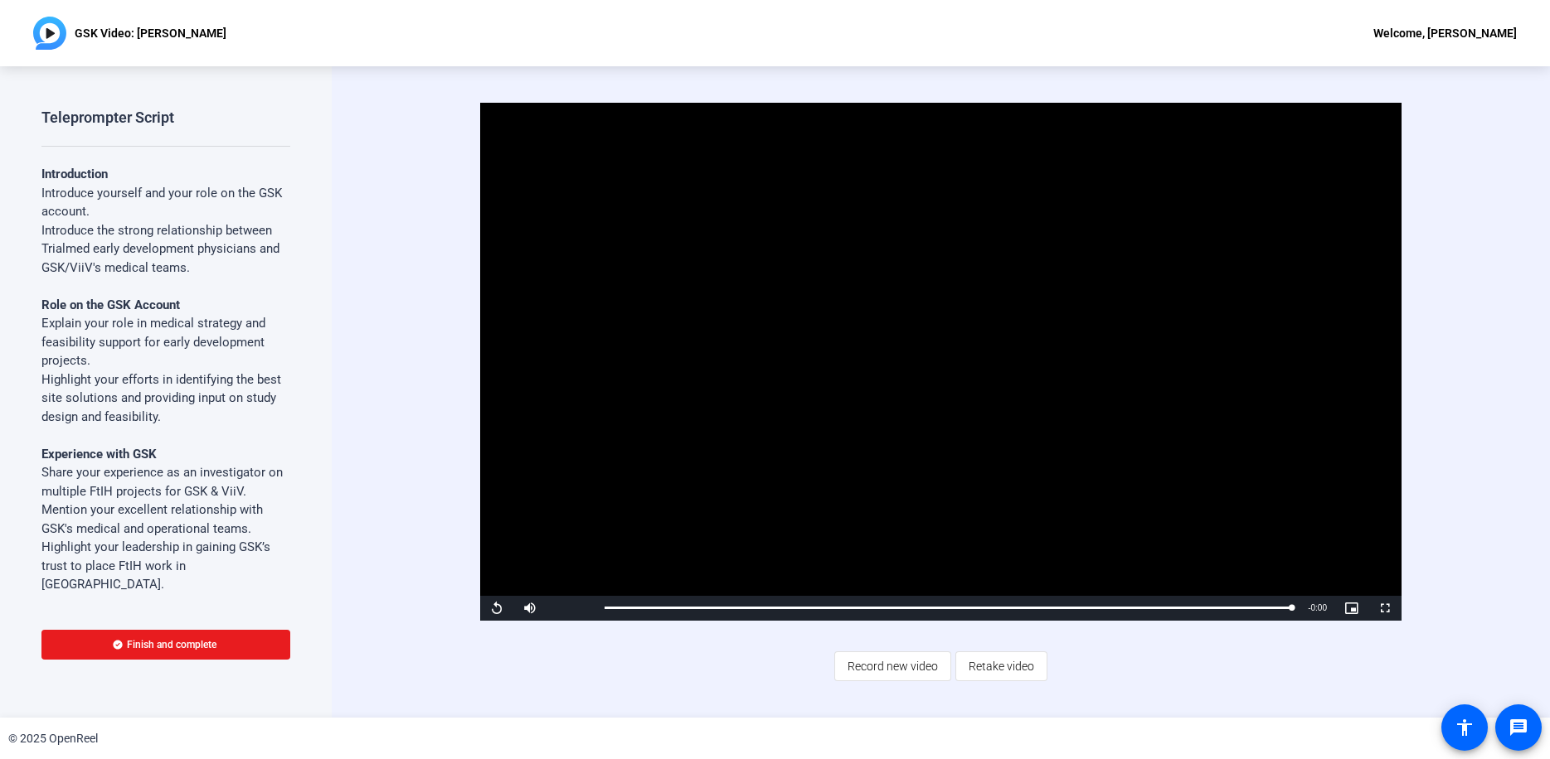
click at [170, 639] on span "Finish and complete" at bounding box center [172, 644] width 90 height 13
